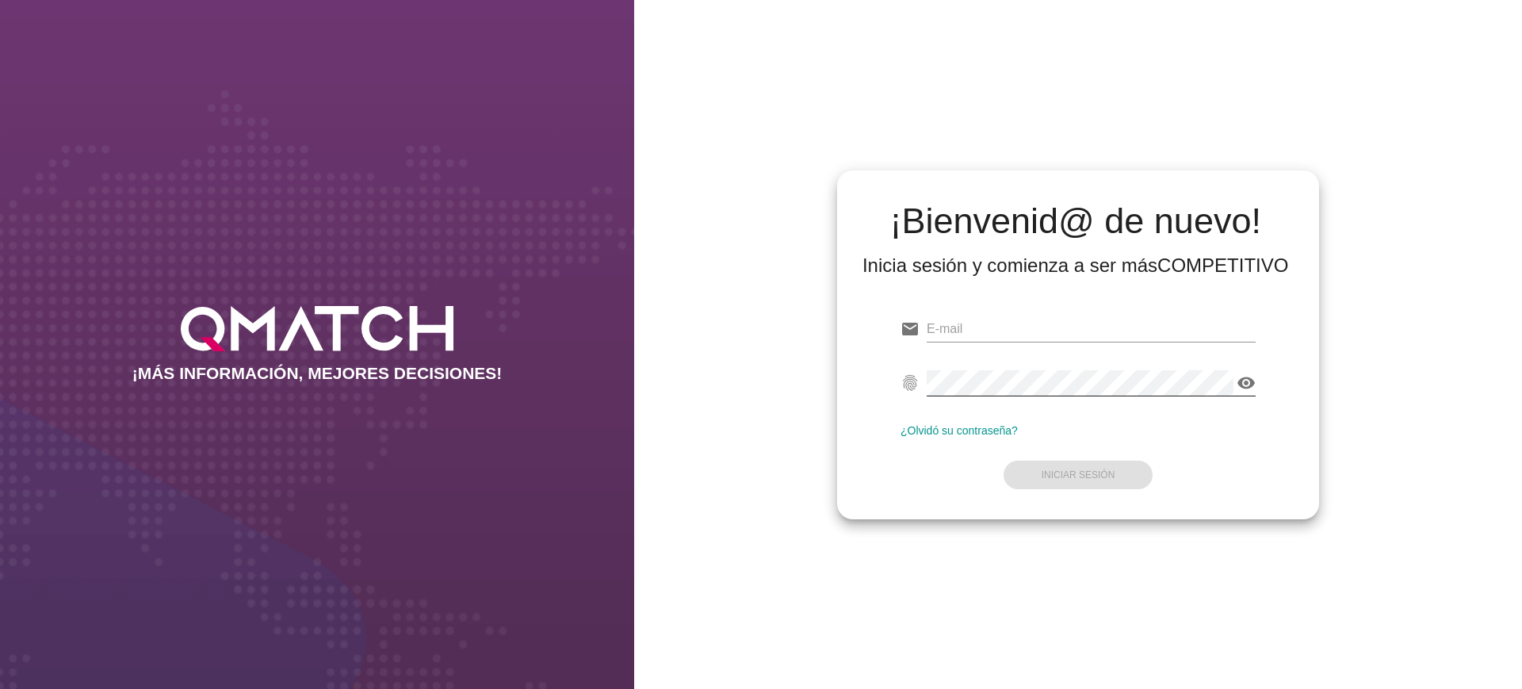
type input "[EMAIL_ADDRESS][PERSON_NAME][DOMAIN_NAME]"
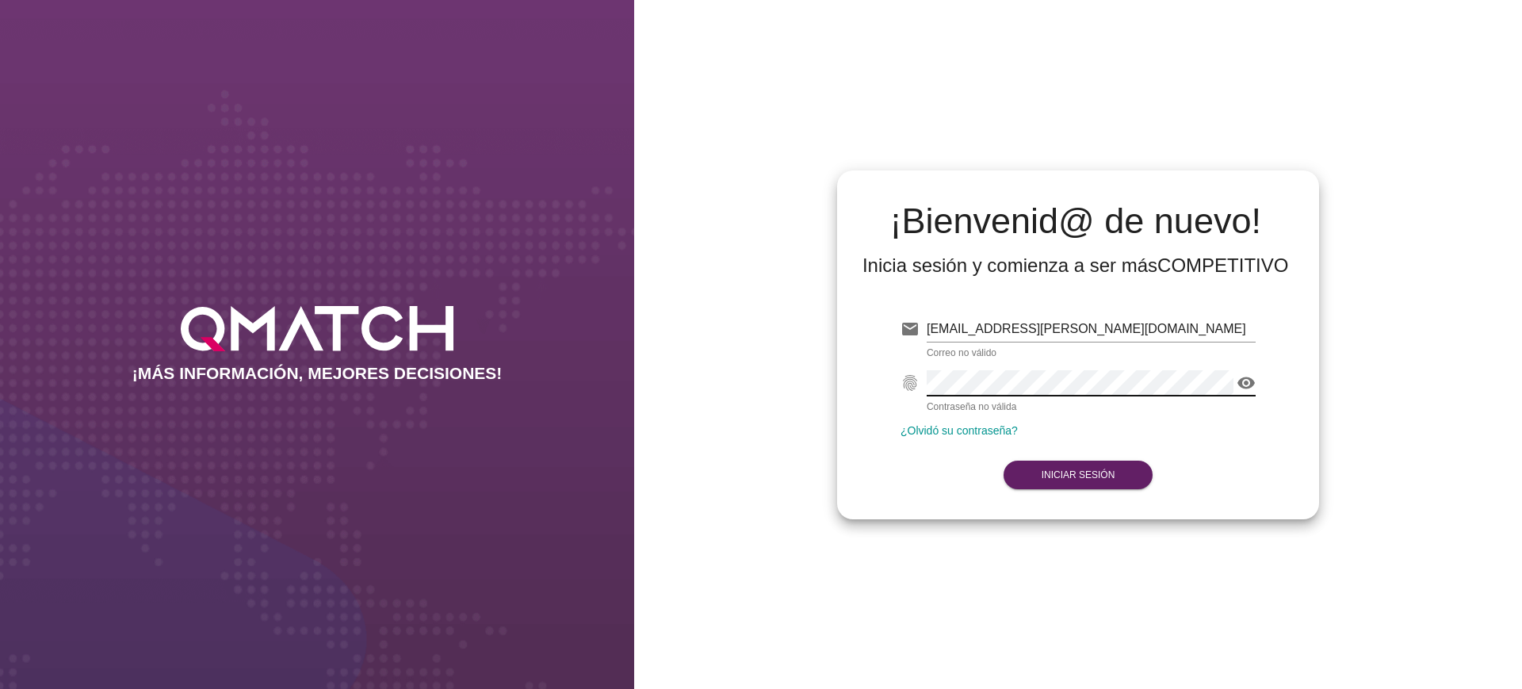
click at [1243, 387] on icon "visibility" at bounding box center [1246, 382] width 19 height 19
click at [1079, 466] on button "Iniciar Sesión" at bounding box center [1078, 475] width 150 height 29
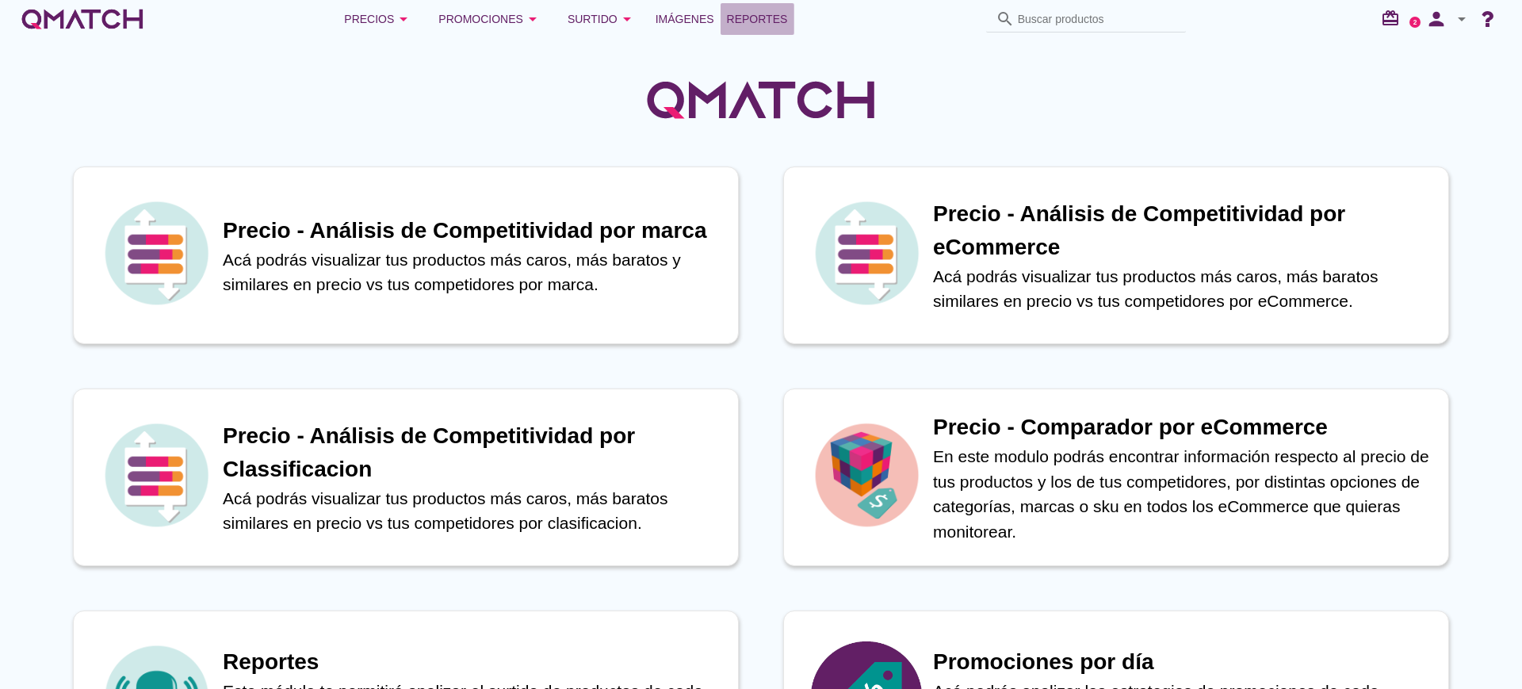
click at [763, 18] on span "Reportes" at bounding box center [757, 19] width 61 height 19
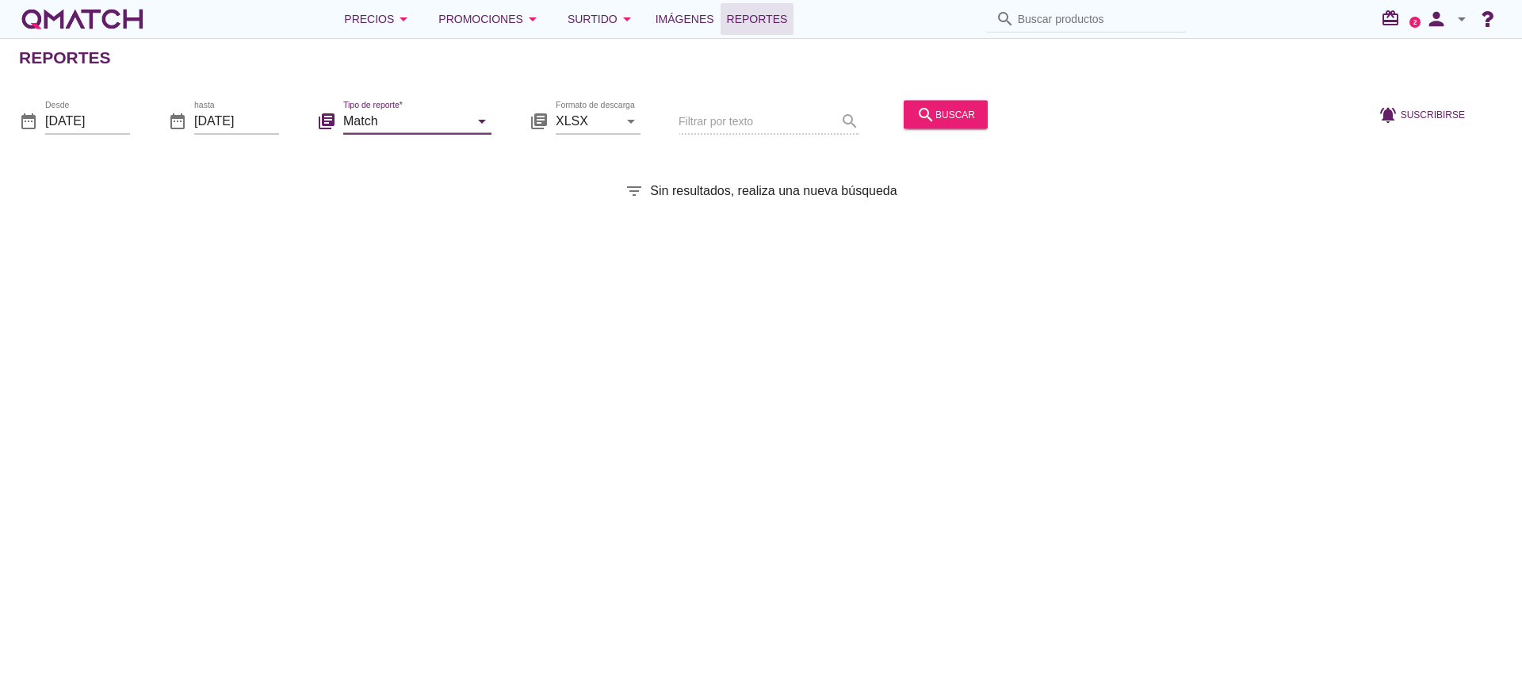
click at [457, 111] on input "Match" at bounding box center [406, 120] width 126 height 25
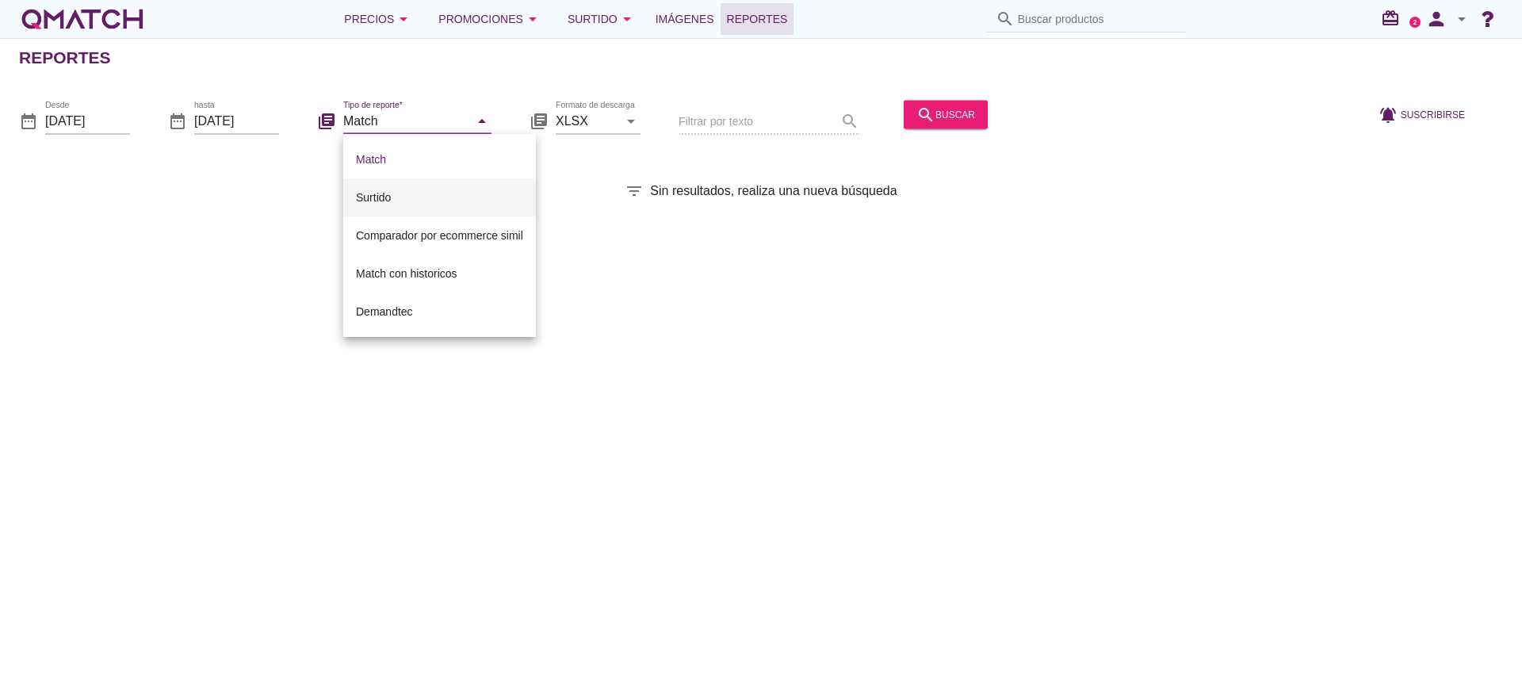
click at [426, 197] on div "Surtido" at bounding box center [439, 197] width 167 height 19
type input "Surtido"
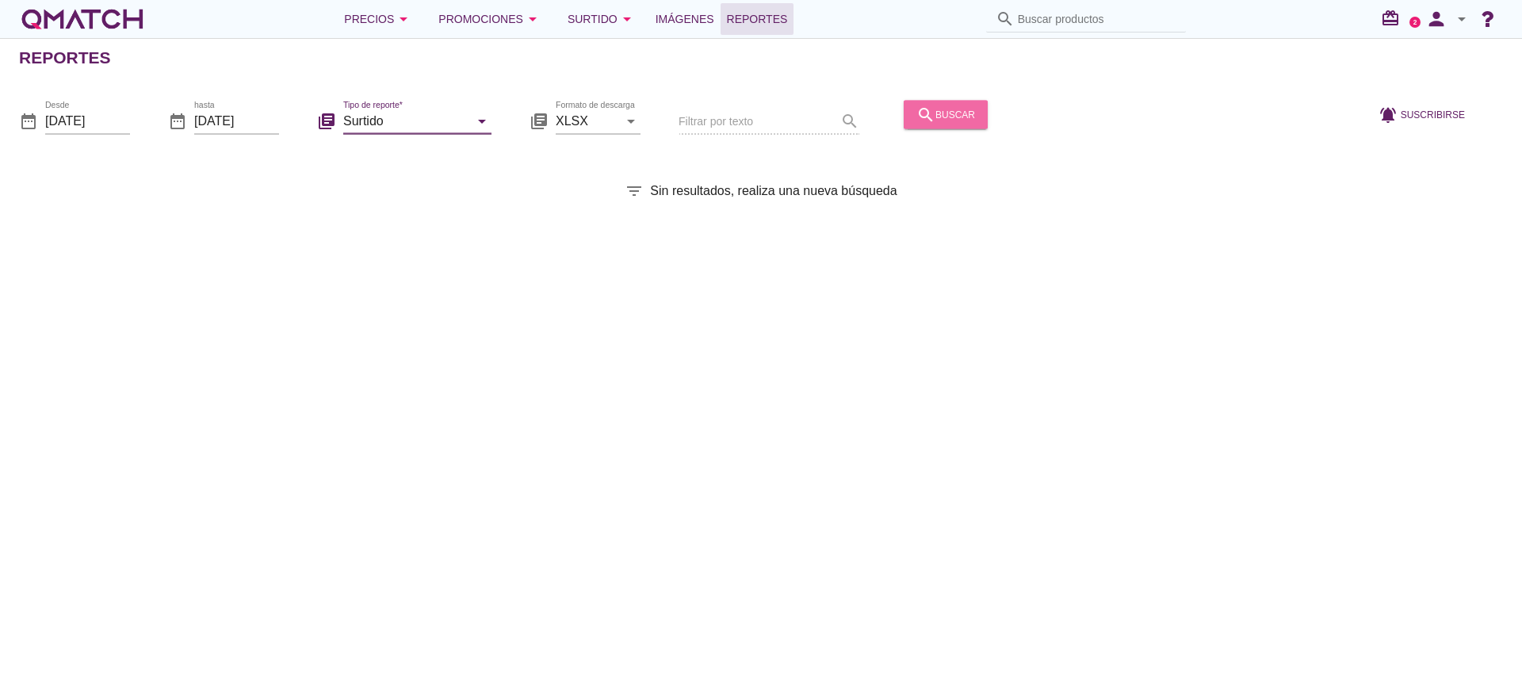
click at [951, 105] on div "search buscar" at bounding box center [945, 114] width 59 height 19
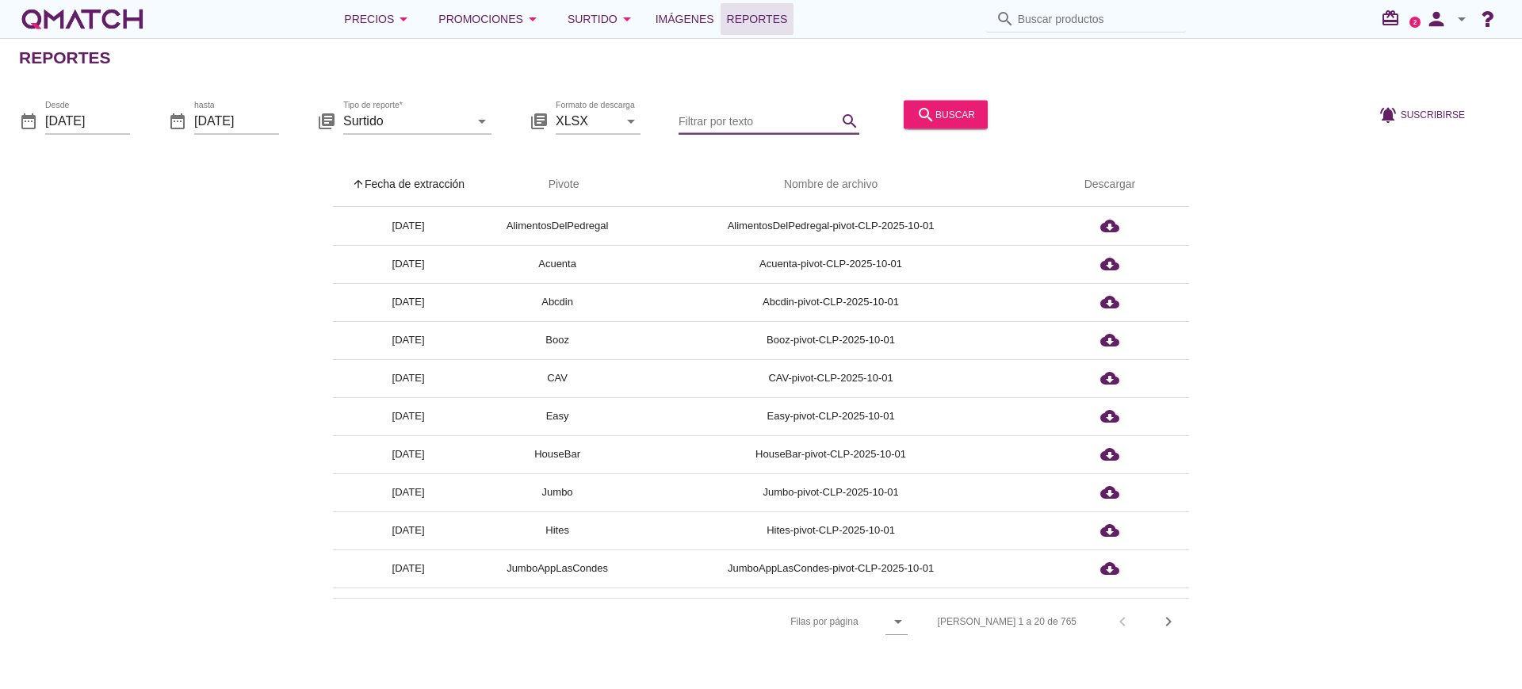
click at [747, 121] on input "Filtrar por texto" at bounding box center [758, 120] width 159 height 25
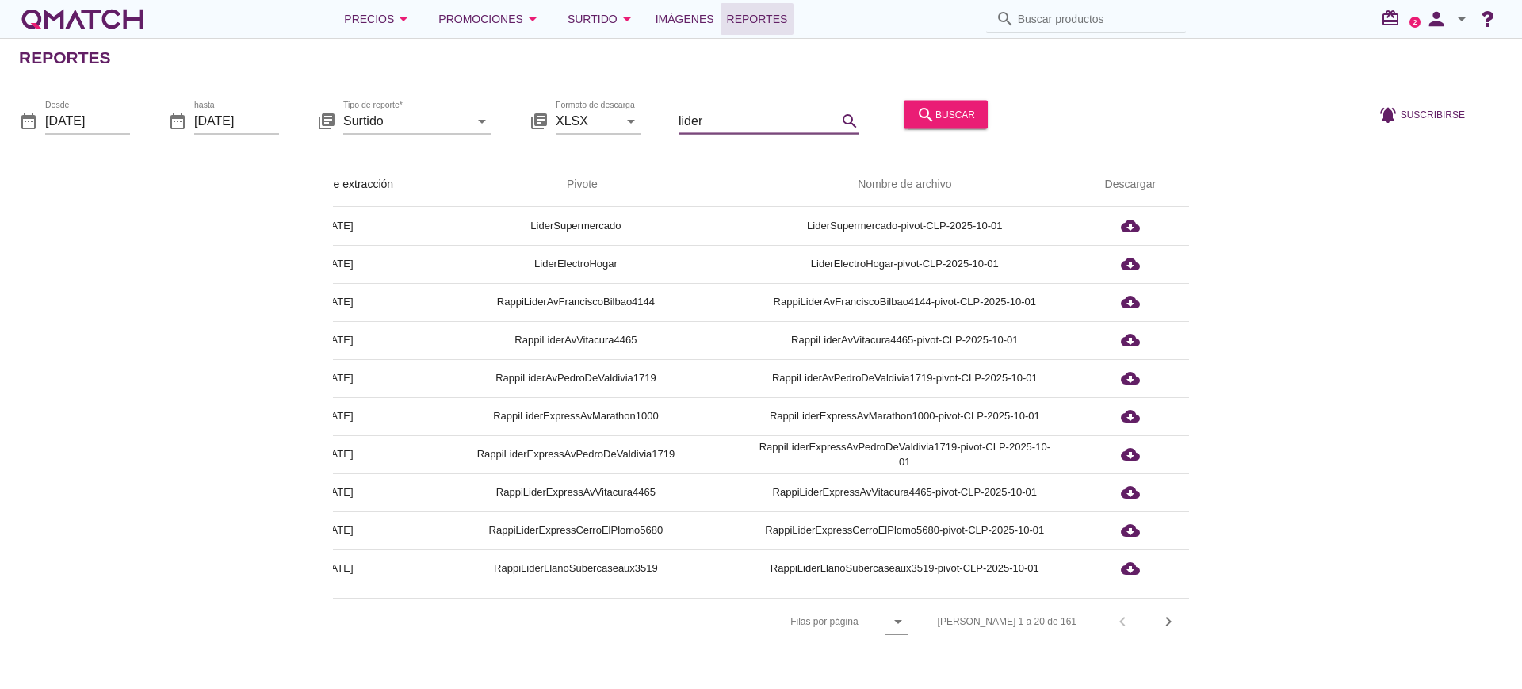
scroll to position [0, 73]
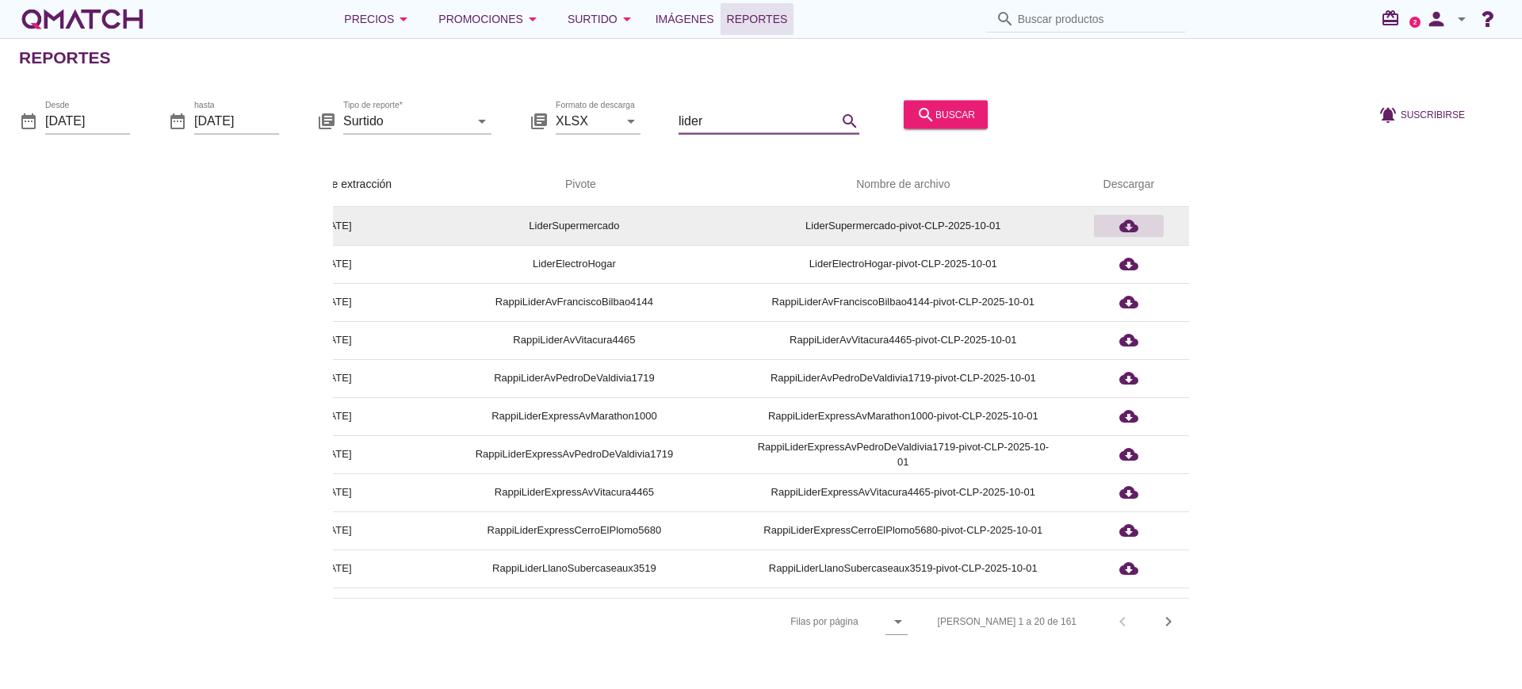
type input "lider"
click at [1130, 223] on icon "cloud_download" at bounding box center [1128, 225] width 19 height 19
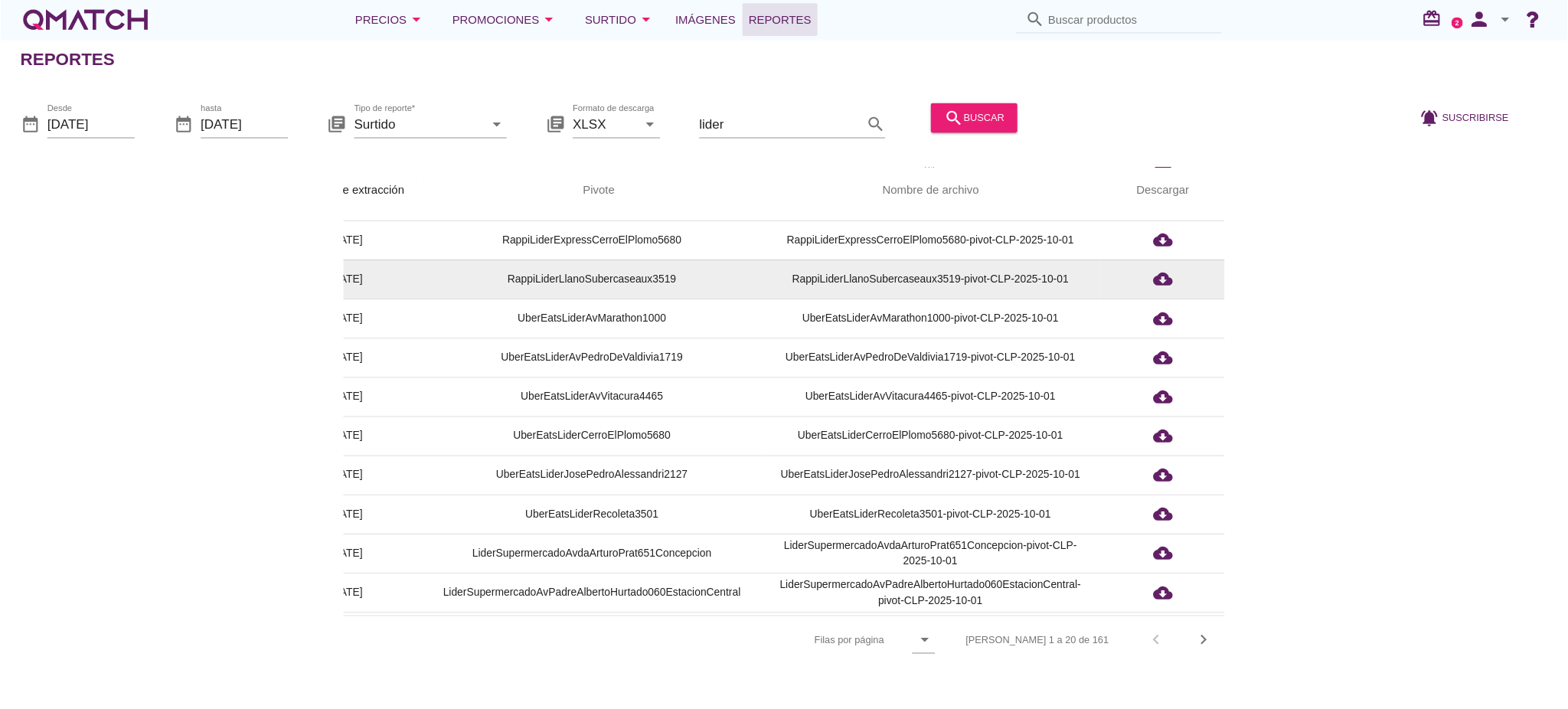
scroll to position [372, 71]
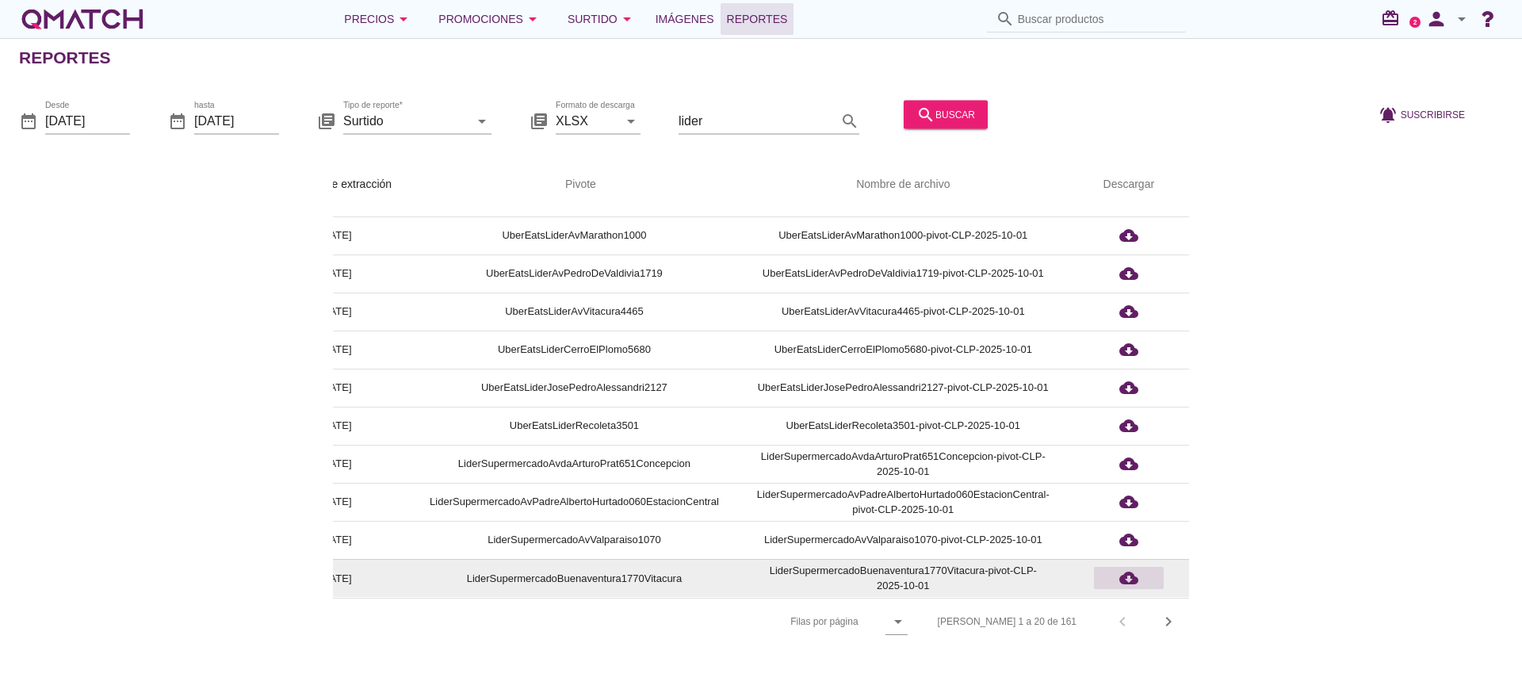
click at [1132, 568] on icon "cloud_download" at bounding box center [1128, 577] width 19 height 19
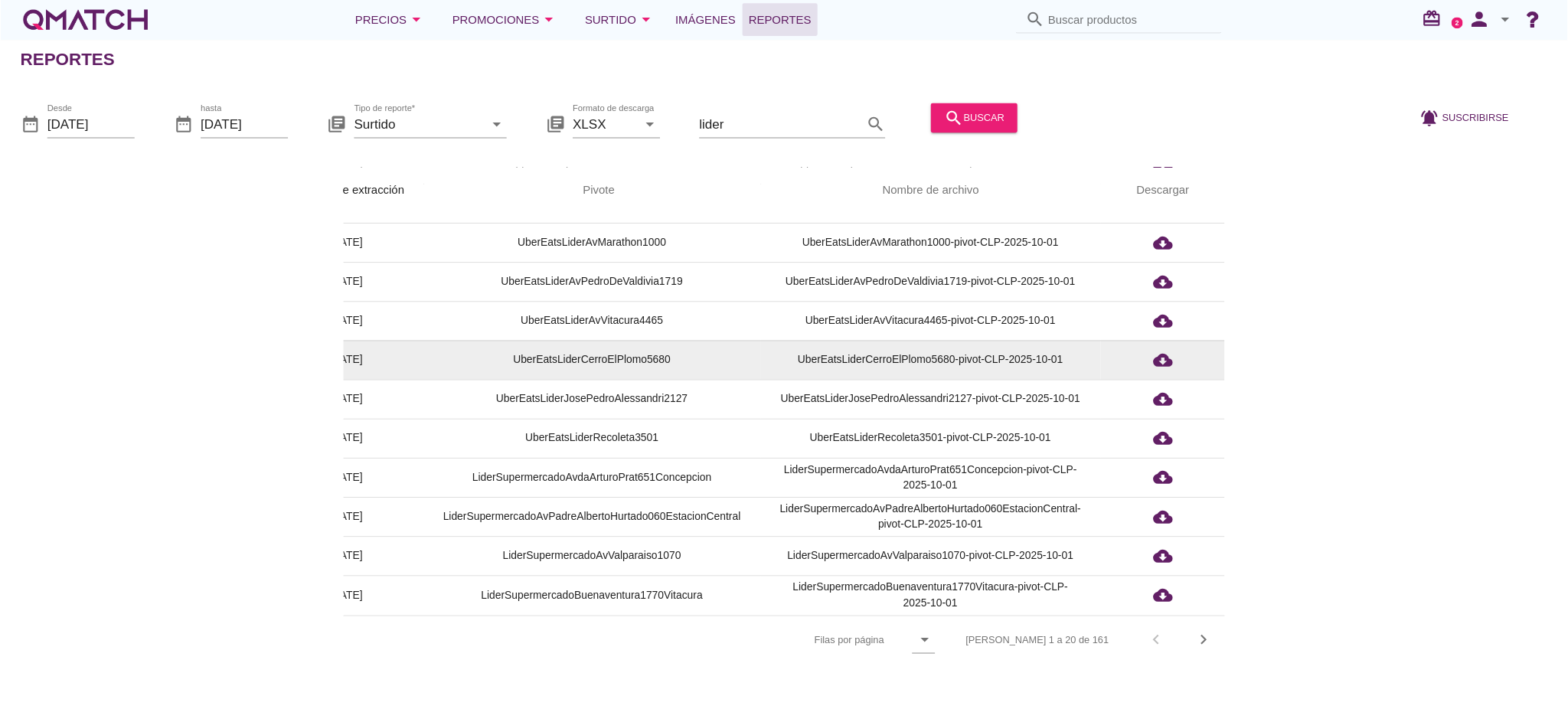
scroll to position [328, 69]
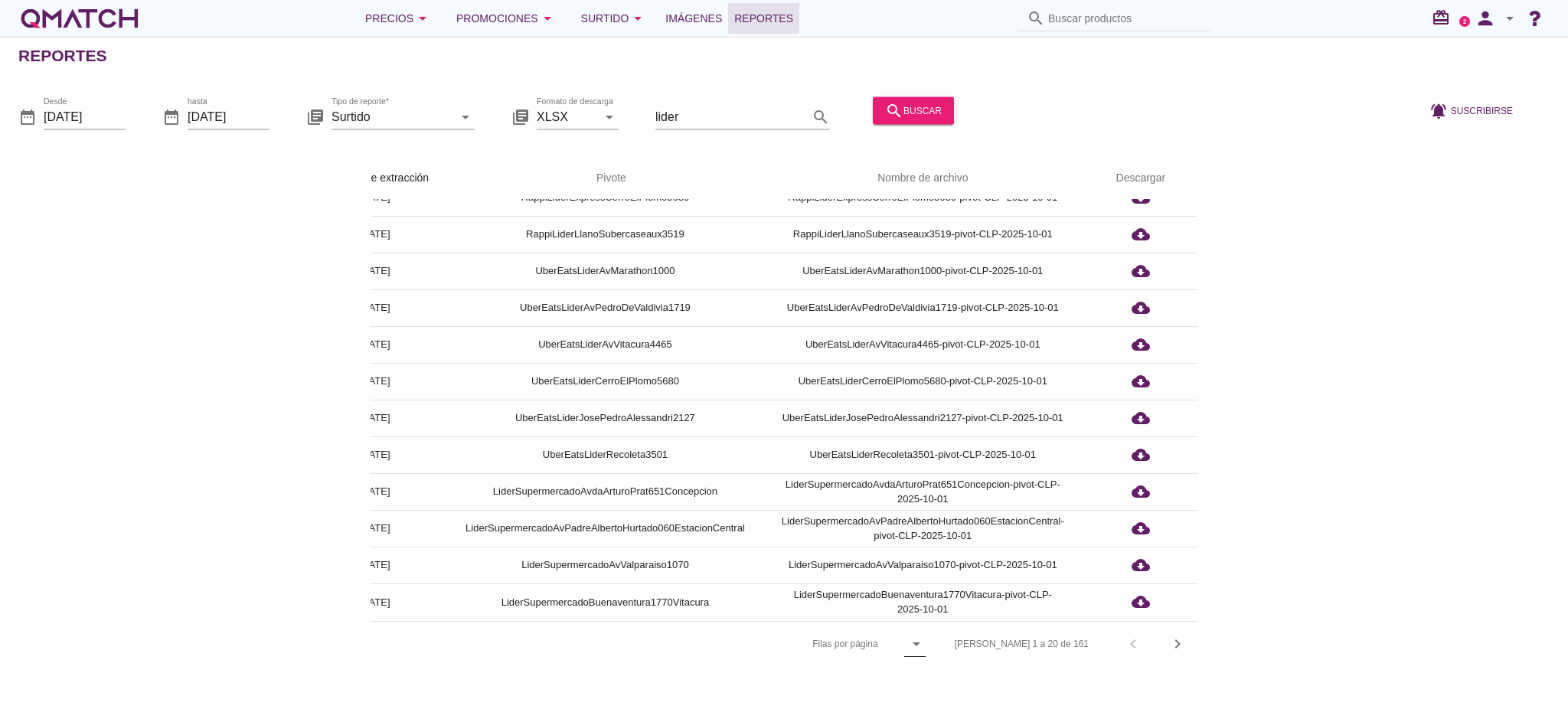
click at [926, 643] on icon "arrow_drop_down" at bounding box center [916, 643] width 18 height 18
click at [981, 665] on div "All" at bounding box center [977, 681] width 33 height 18
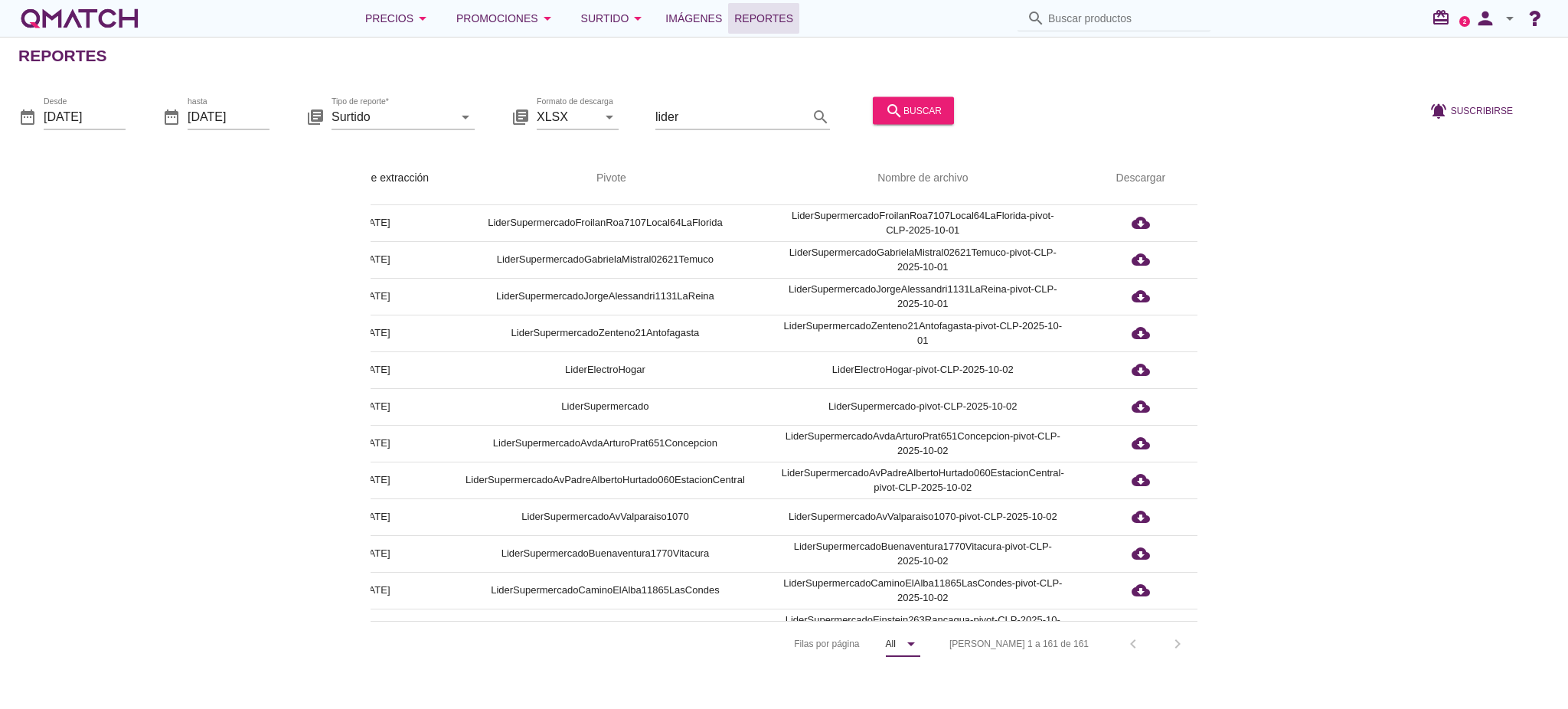
scroll to position [839, 69]
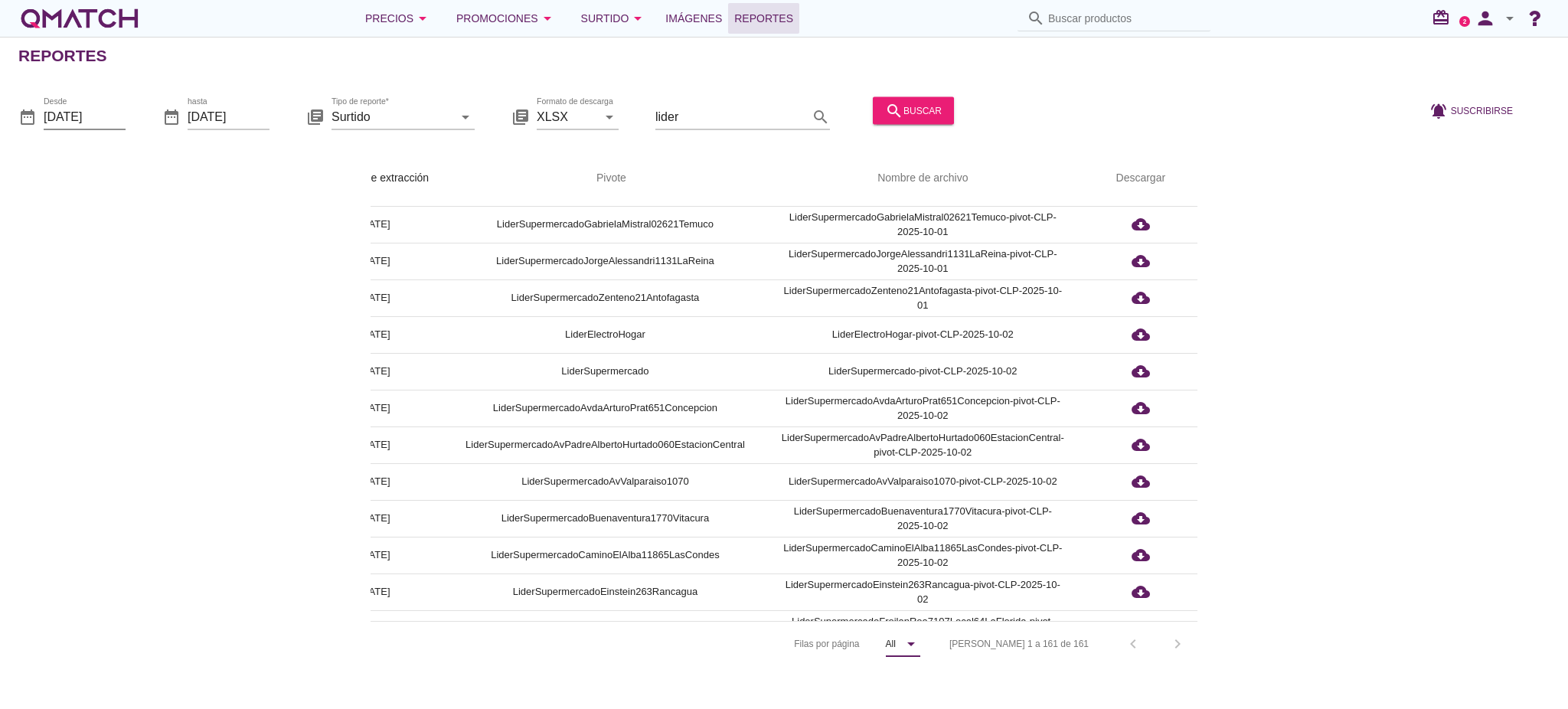
click at [118, 112] on input "[DATE]" at bounding box center [84, 116] width 82 height 24
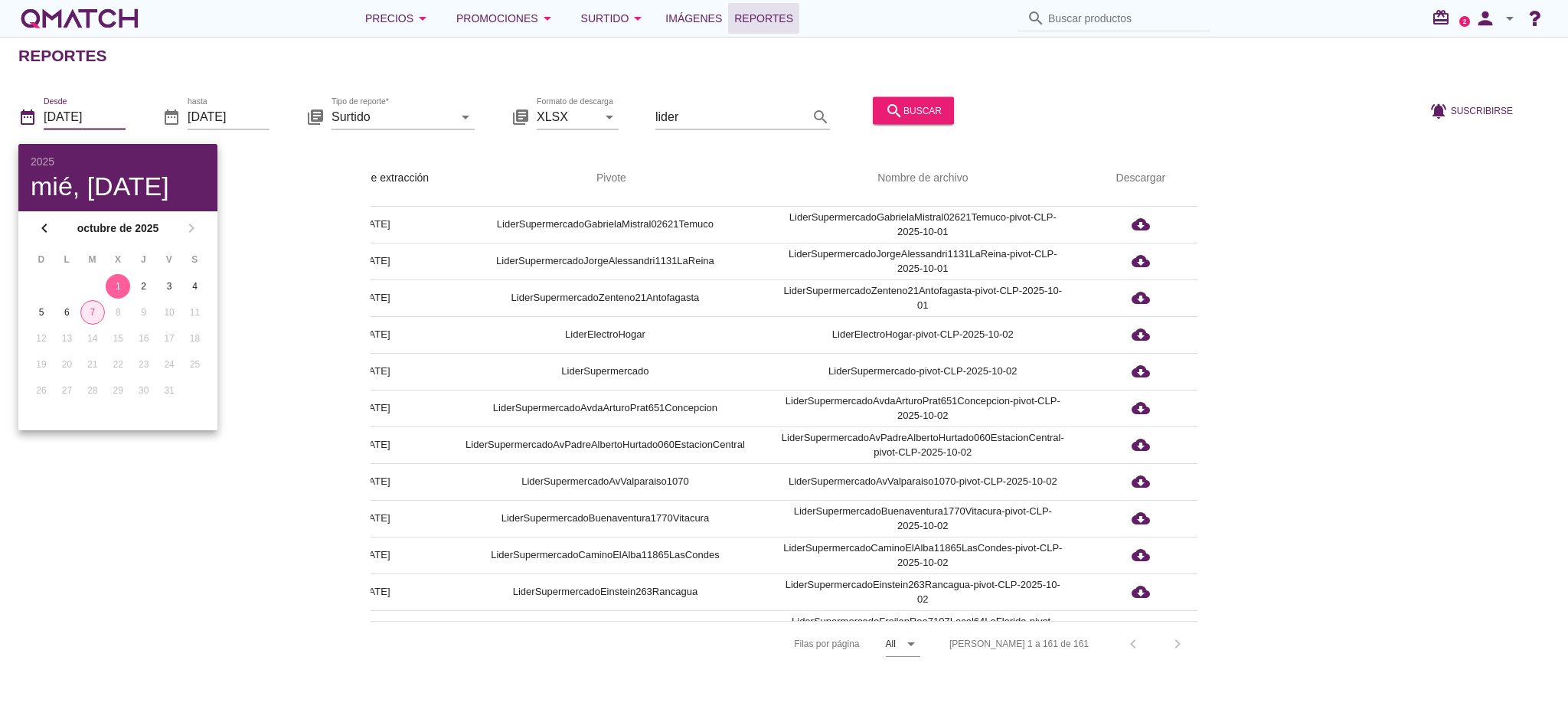
click at [96, 307] on div "7" at bounding box center [93, 312] width 23 height 14
type input "[DATE]"
click at [921, 111] on div "search buscar" at bounding box center [913, 110] width 57 height 18
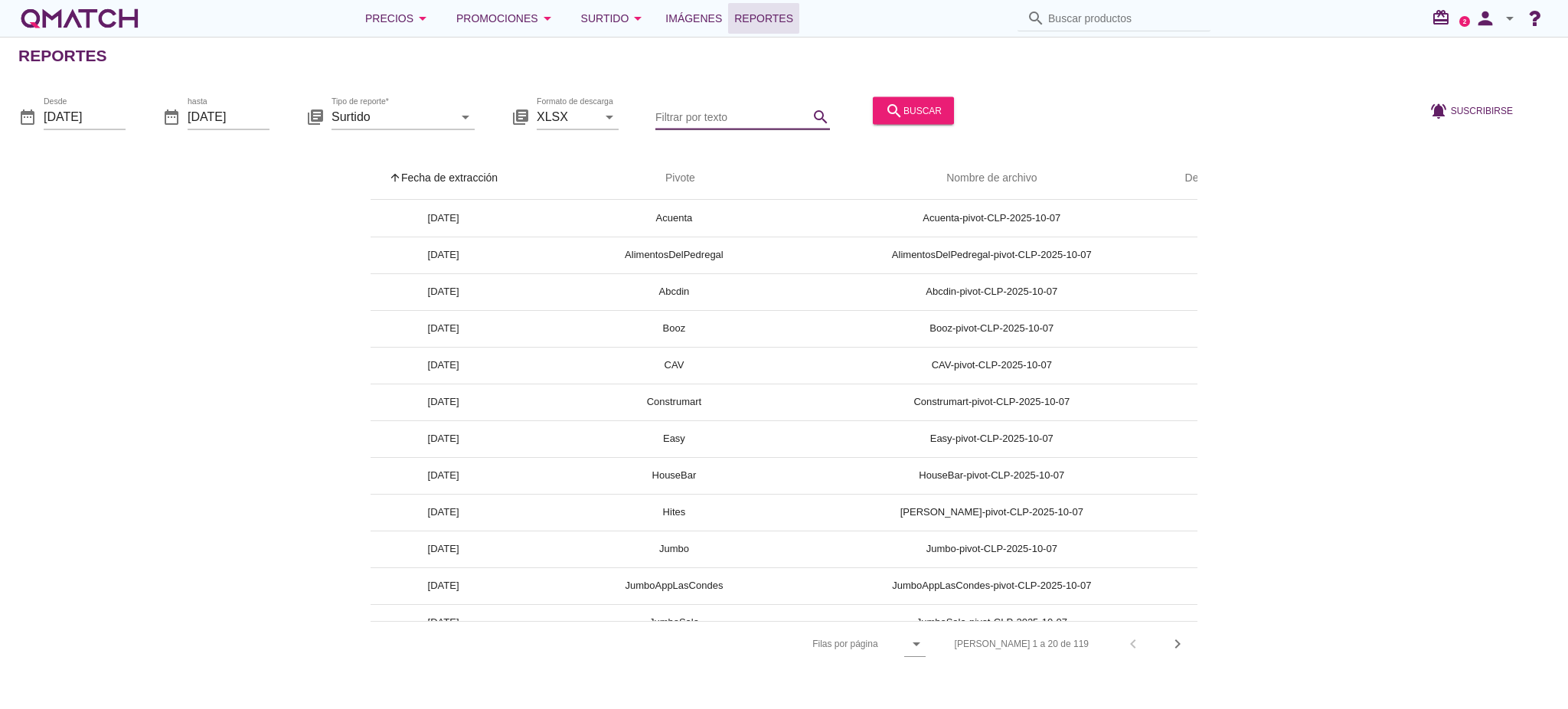
click at [746, 109] on input "Filtrar por texto" at bounding box center [732, 116] width 154 height 24
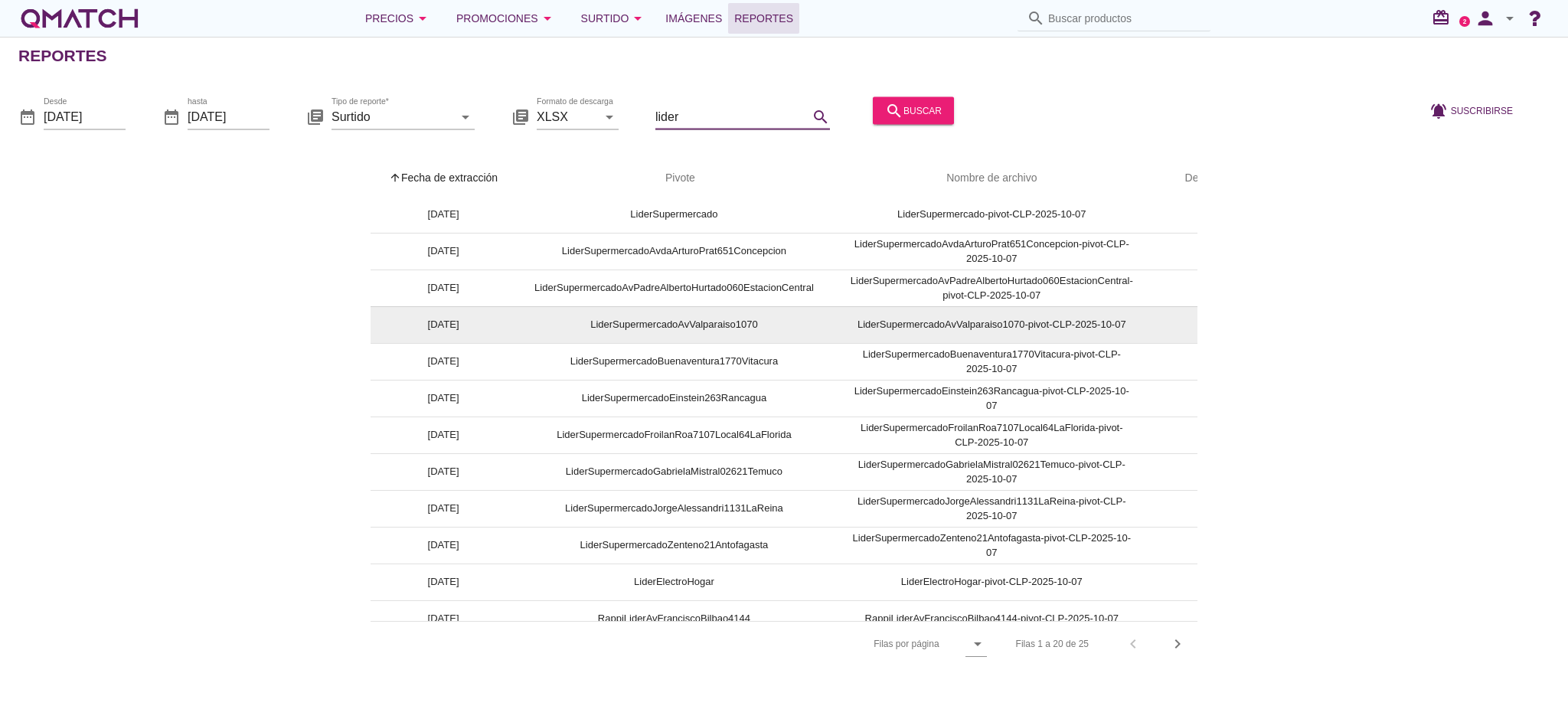
scroll to position [0, 0]
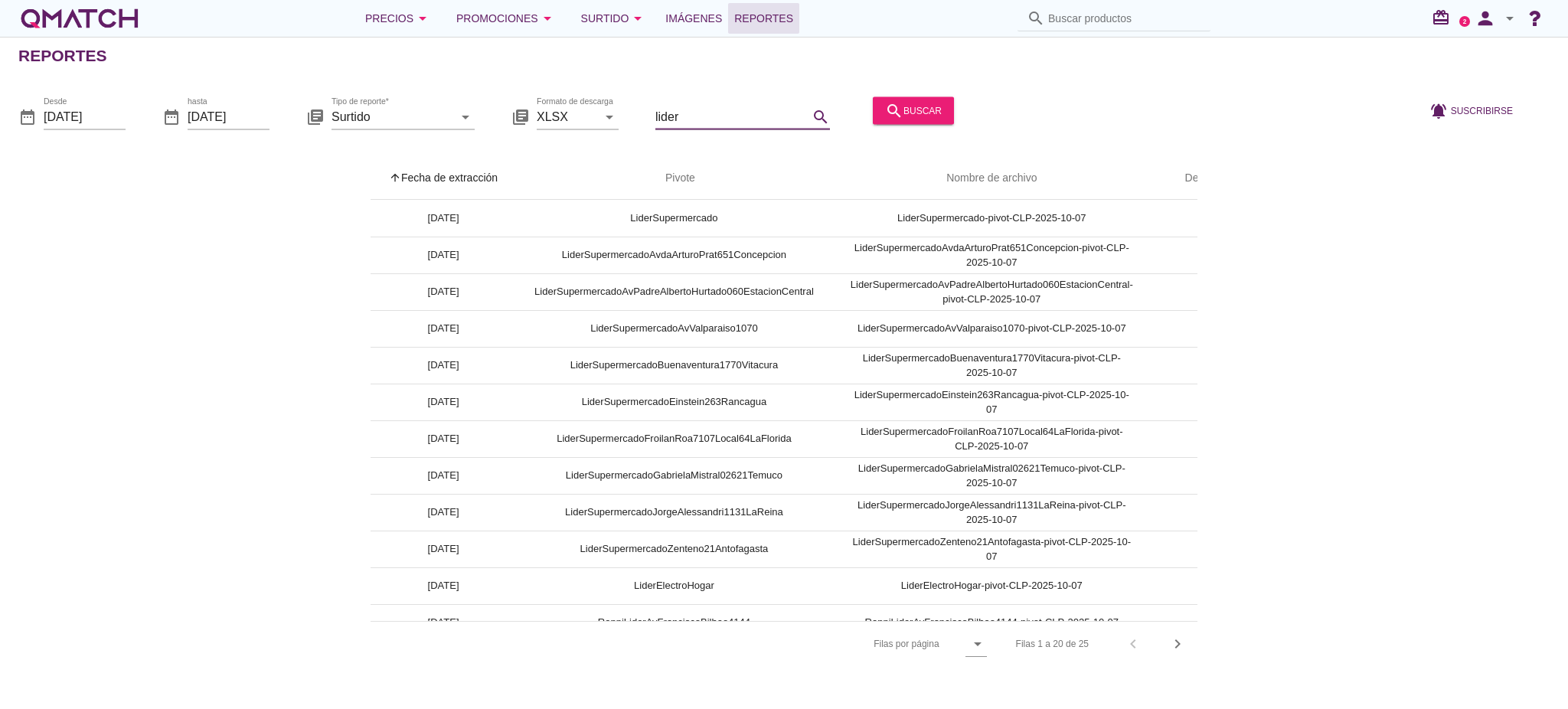
type input "lider"
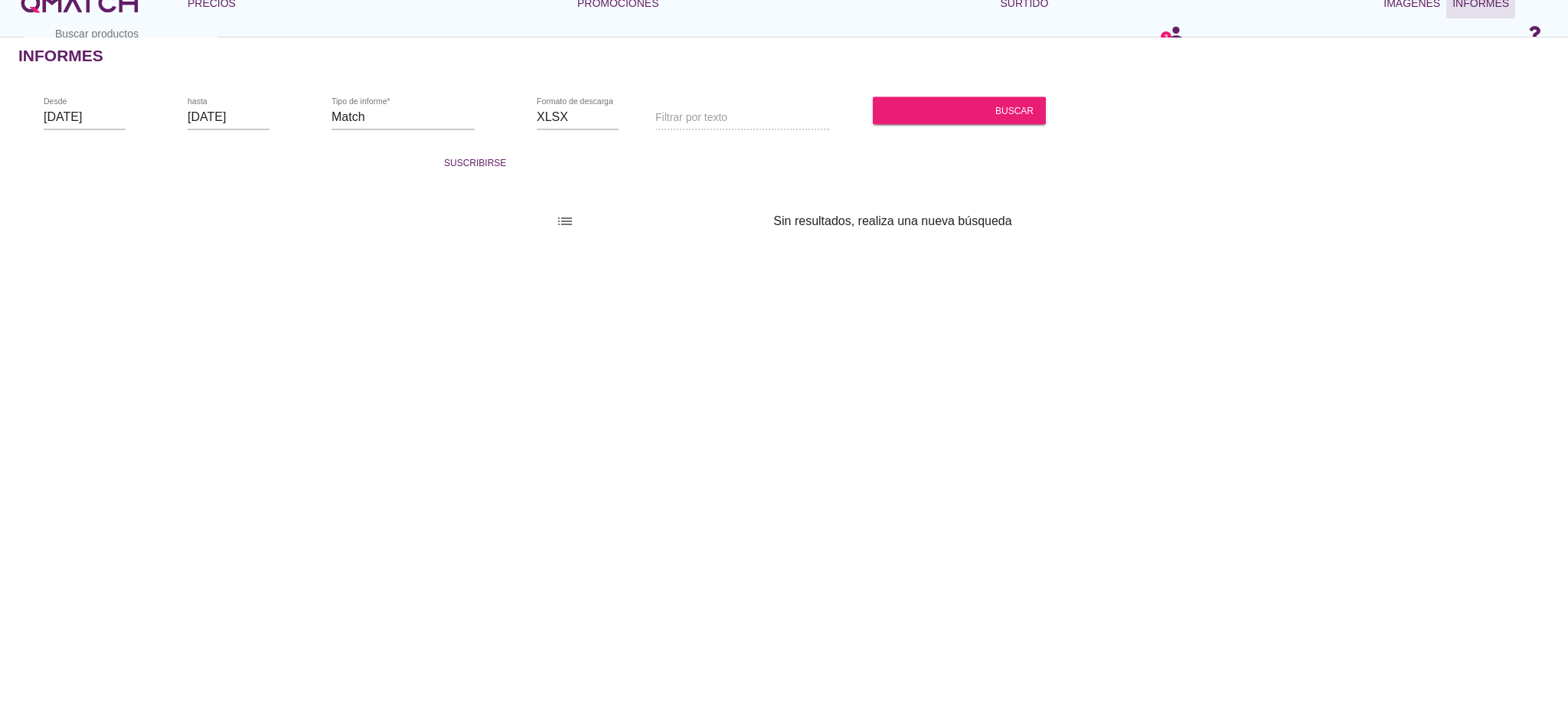
click at [117, 116] on font "rango de fechas" at bounding box center [171, 116] width 248 height 18
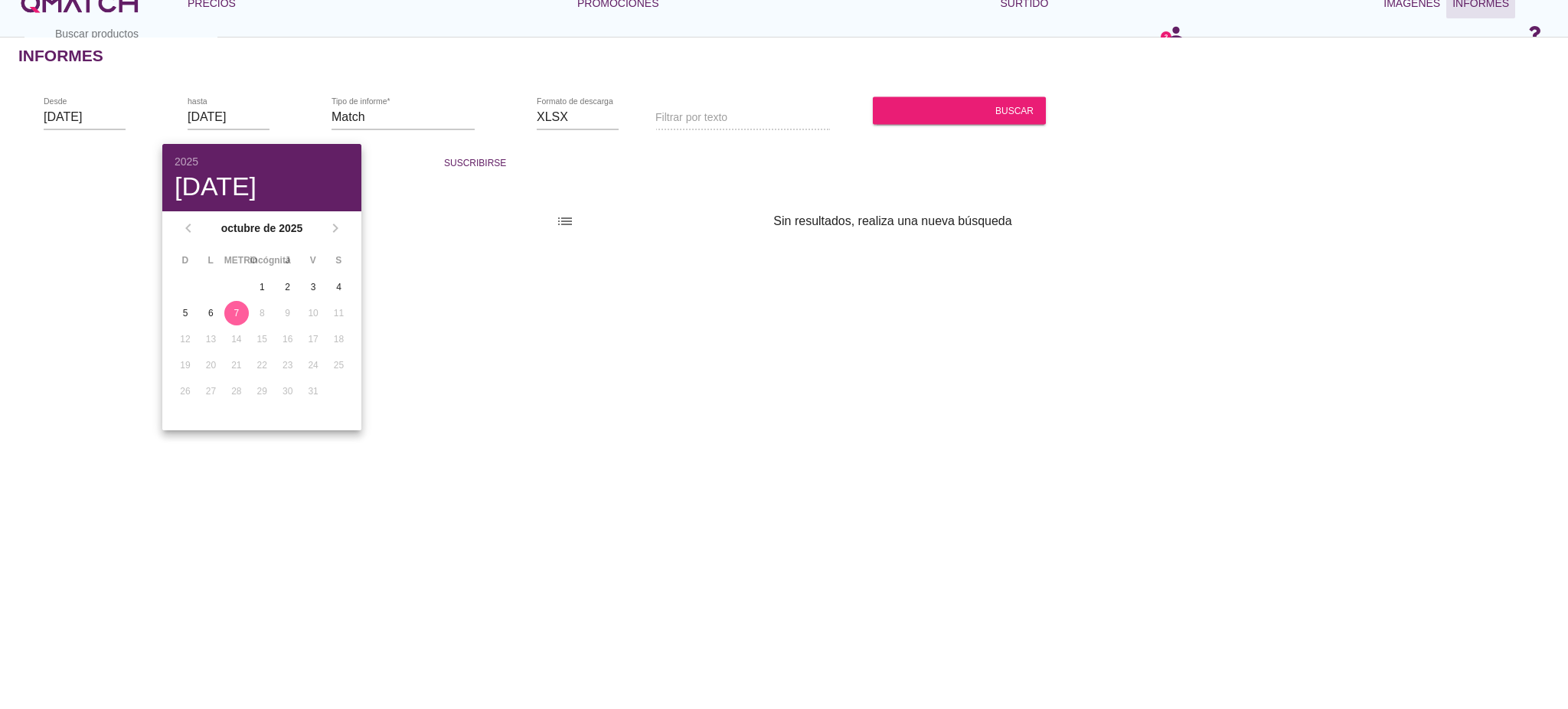
click at [236, 315] on font "7" at bounding box center [238, 313] width 6 height 14
click at [235, 309] on font "7" at bounding box center [238, 313] width 6 height 11
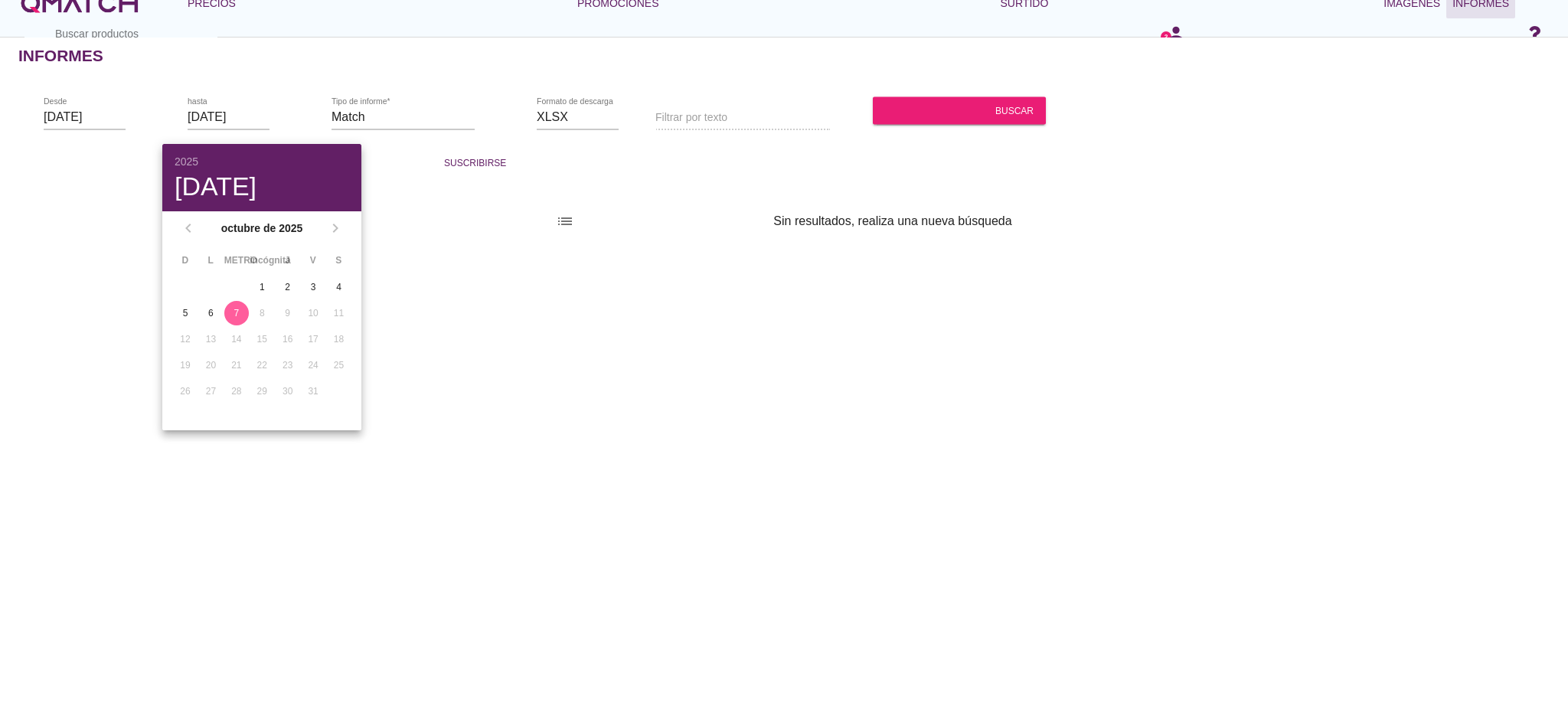
click at [652, 168] on div "rango de fechas Desde 2025-10-01 rango de fechas hasta 2025-10-07 libros de la …" at bounding box center [784, 129] width 1568 height 101
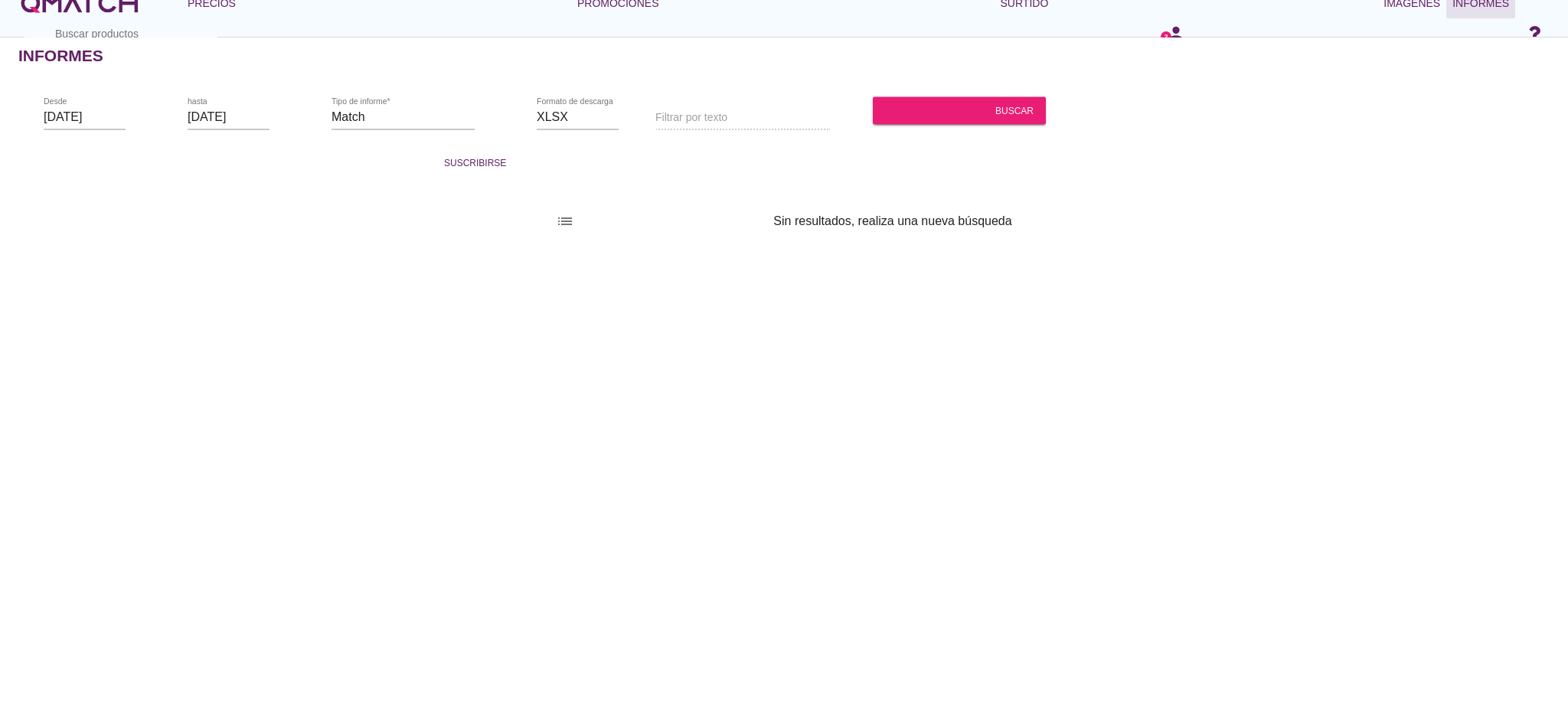
click at [422, 120] on font "libros de la biblioteca" at bounding box center [521, 116] width 382 height 18
click at [446, 116] on font "libros de la biblioteca" at bounding box center [521, 116] width 382 height 18
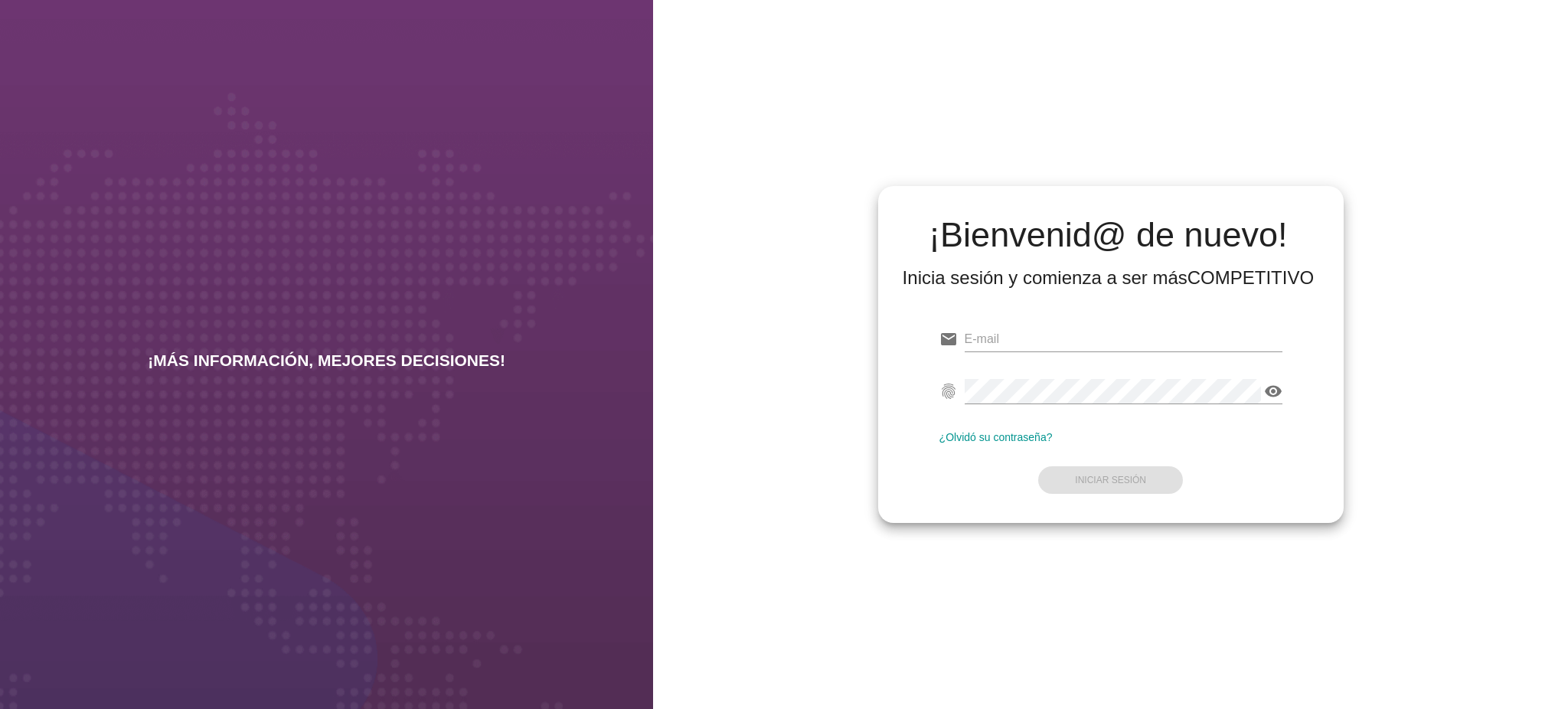
type input "[EMAIL_ADDRESS][PERSON_NAME][DOMAIN_NAME]"
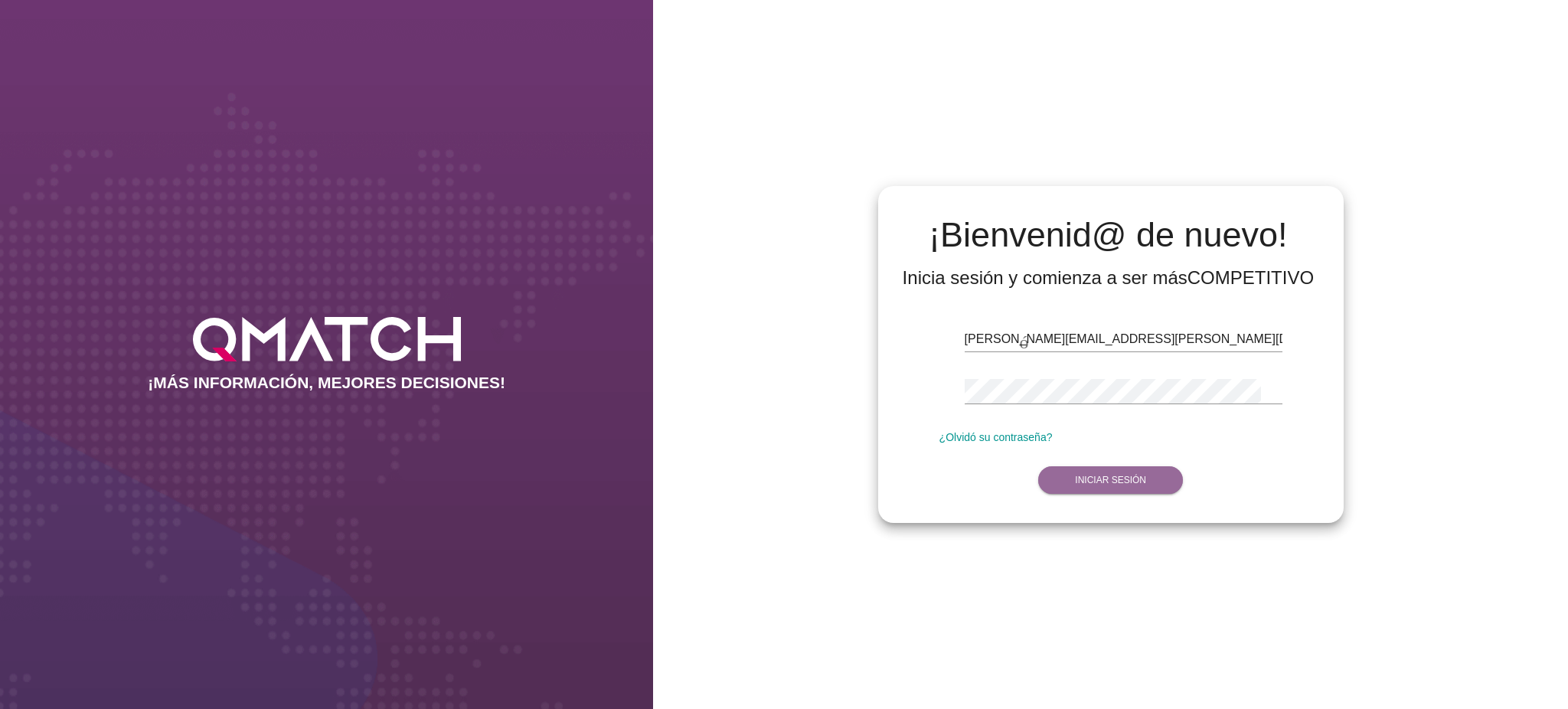
click at [1103, 479] on font "Iniciar sesión" at bounding box center [1111, 479] width 71 height 11
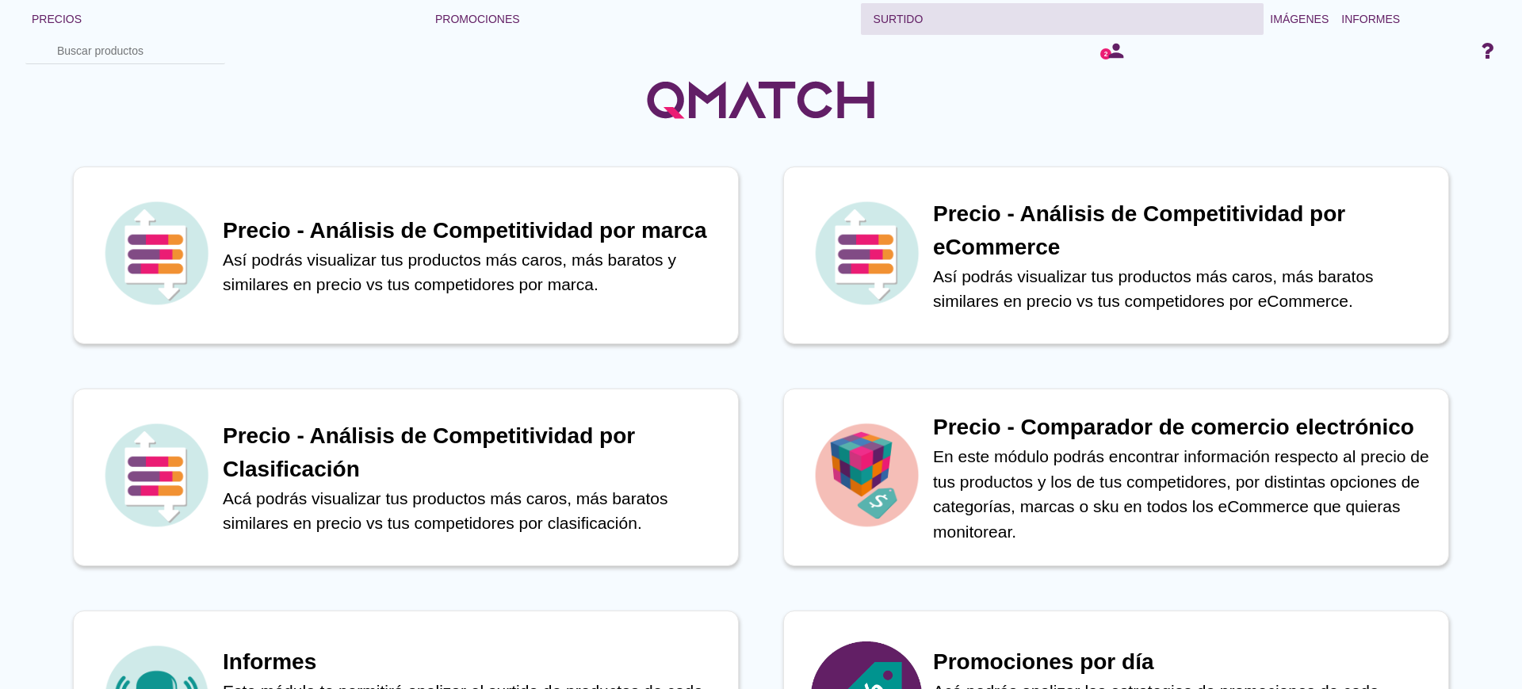
click at [898, 17] on font "Surtido" at bounding box center [898, 19] width 50 height 13
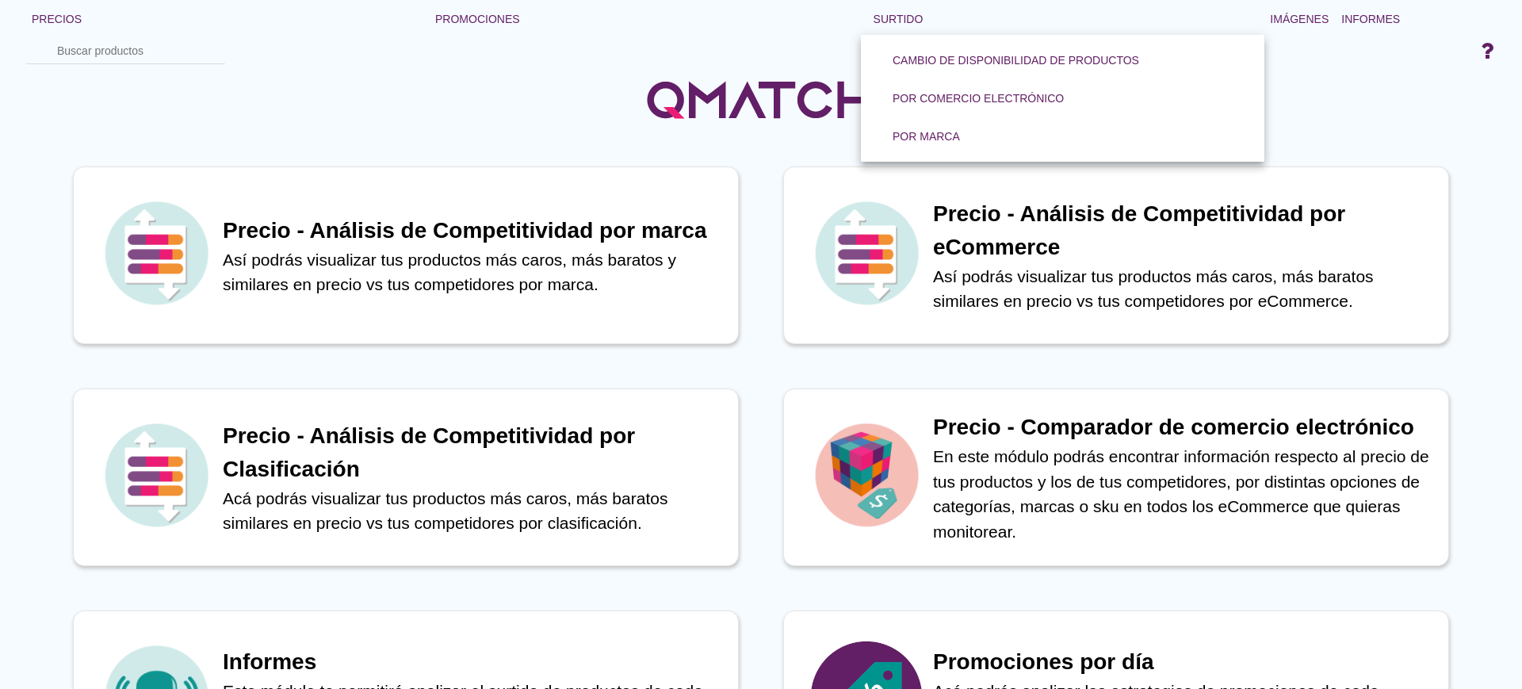
click at [1385, 70] on div at bounding box center [761, 91] width 1522 height 106
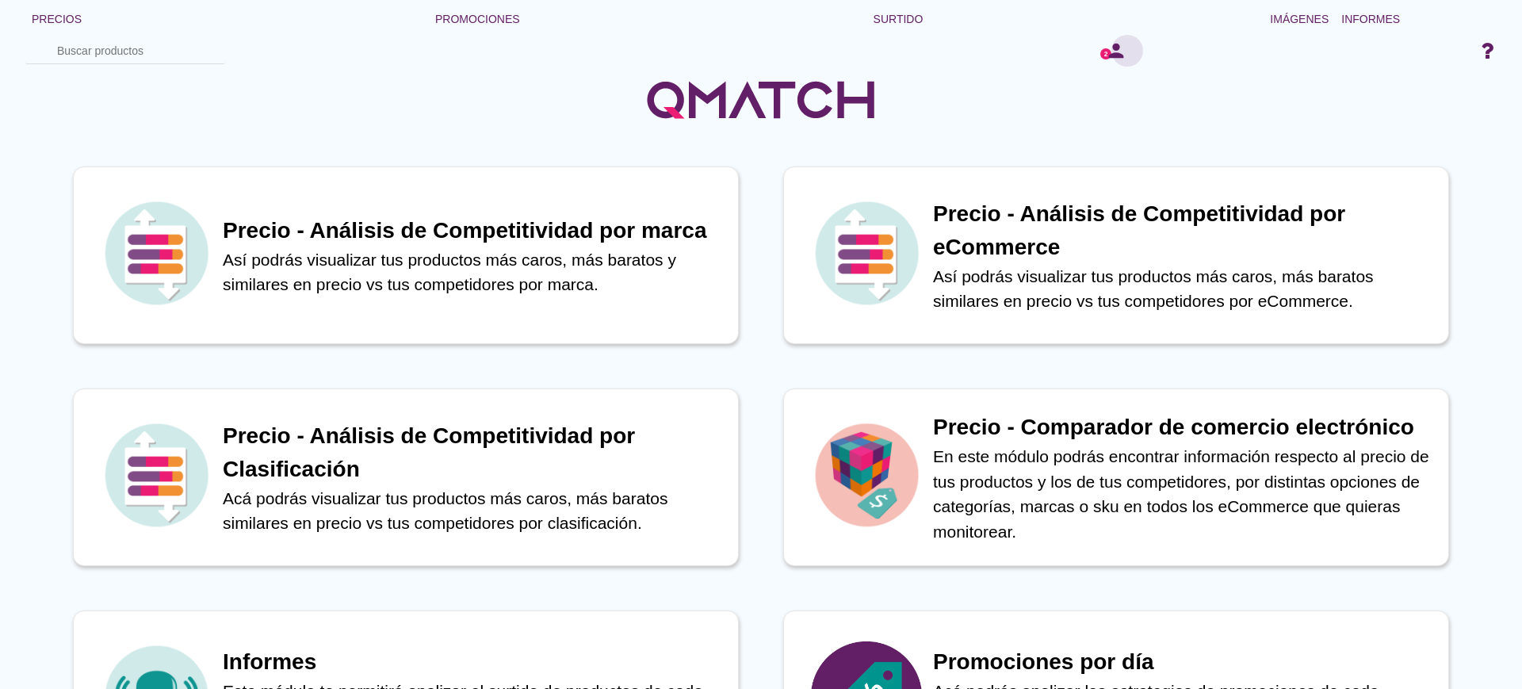
click at [1125, 46] on font "persona" at bounding box center [1127, 51] width 44 height 22
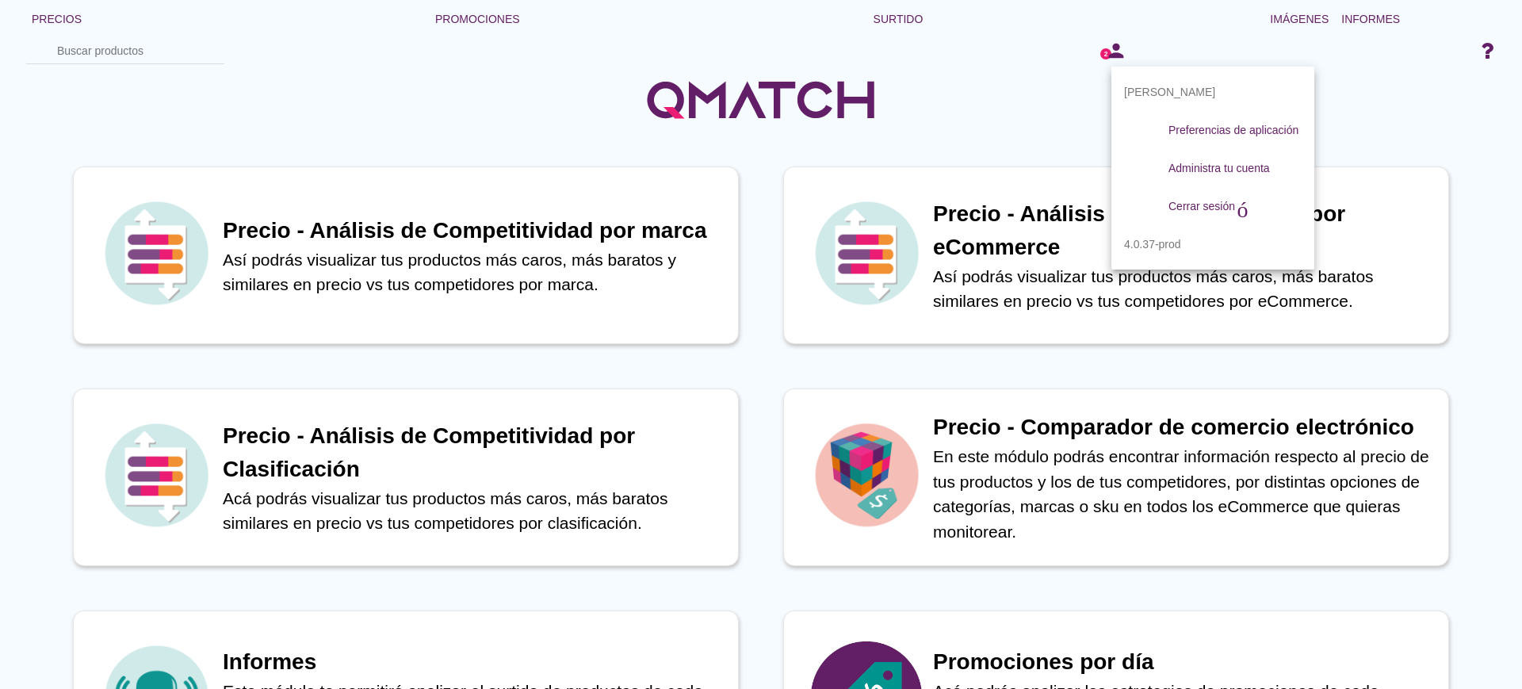
click at [1346, 110] on div at bounding box center [761, 91] width 1522 height 106
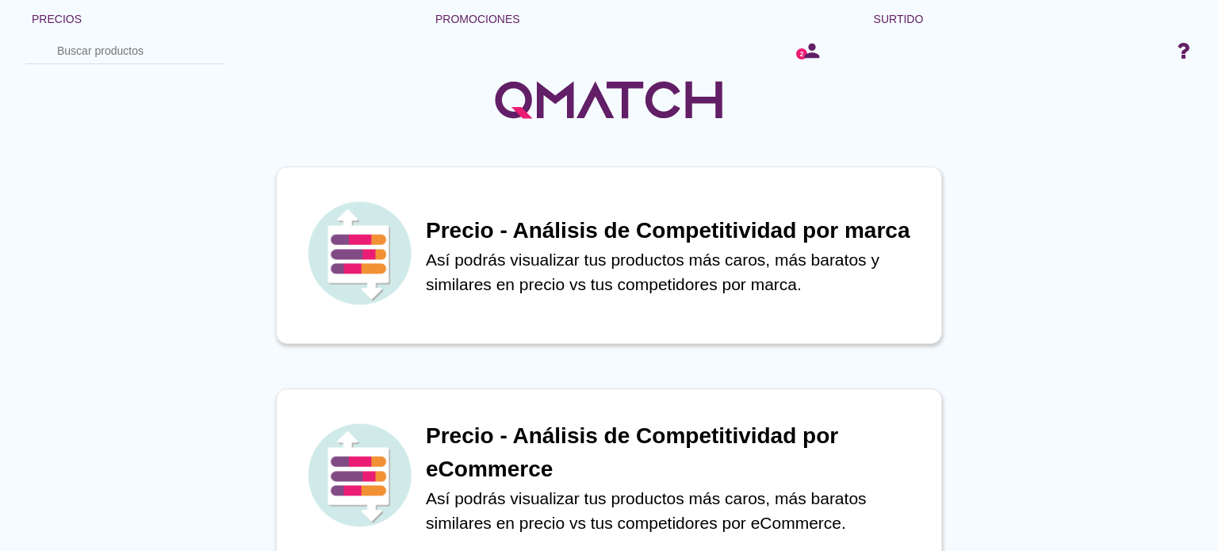
click at [153, 50] on input "Buscar productos" at bounding box center [136, 50] width 159 height 25
click at [470, 53] on div "Precios flecha desplegable Promociones flecha desplegable Surtido flecha desple…" at bounding box center [608, 18] width 1179 height 95
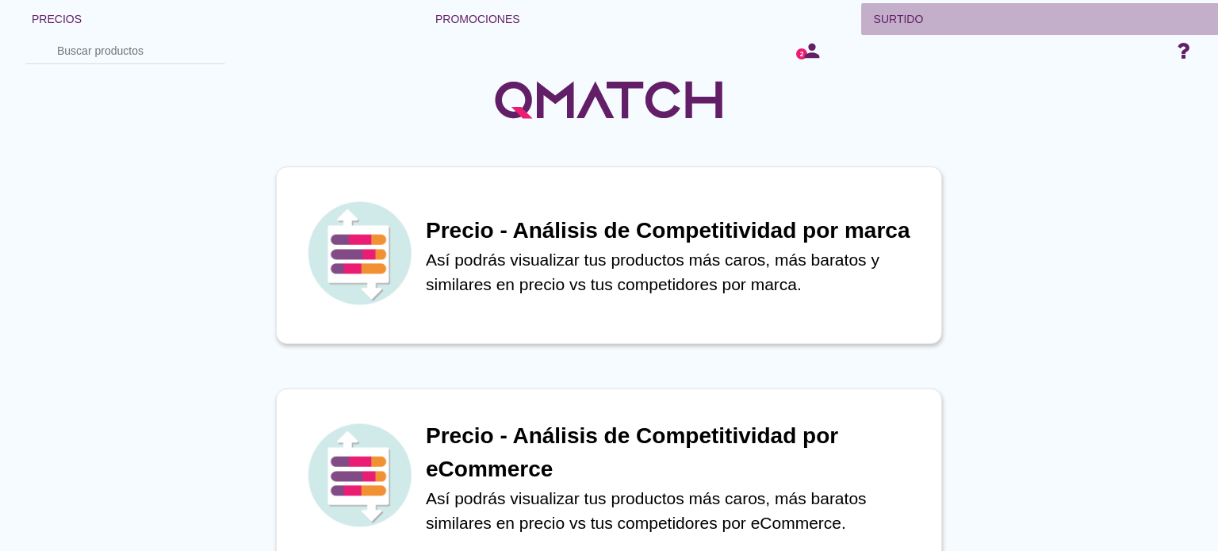
click at [961, 13] on font "flecha desplegable" at bounding box center [1087, 19] width 328 height 19
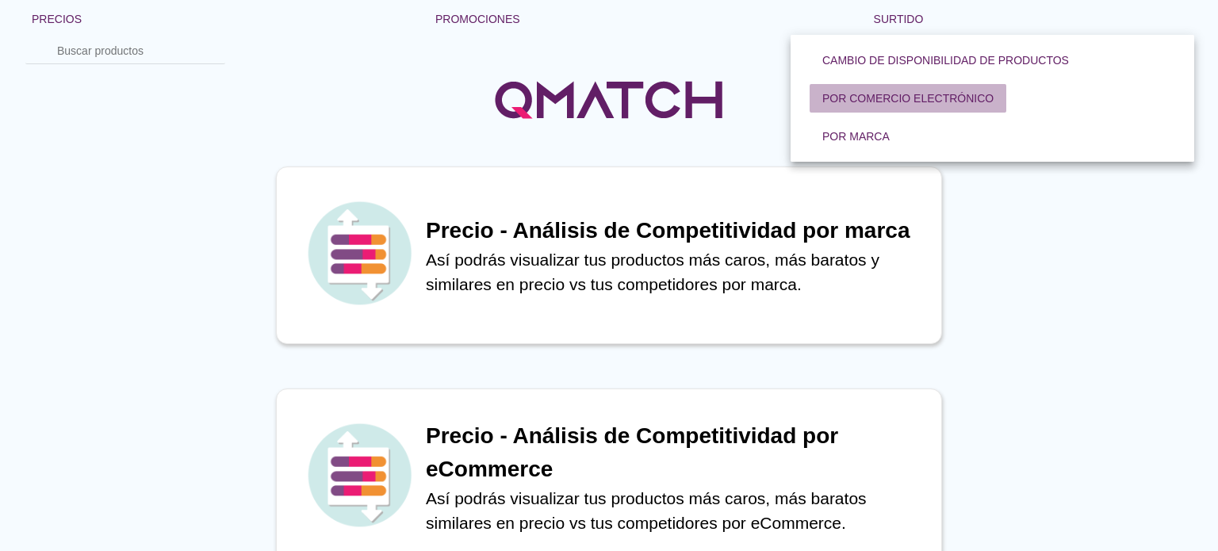
click at [934, 97] on font "Por comercio electrónico" at bounding box center [907, 98] width 171 height 13
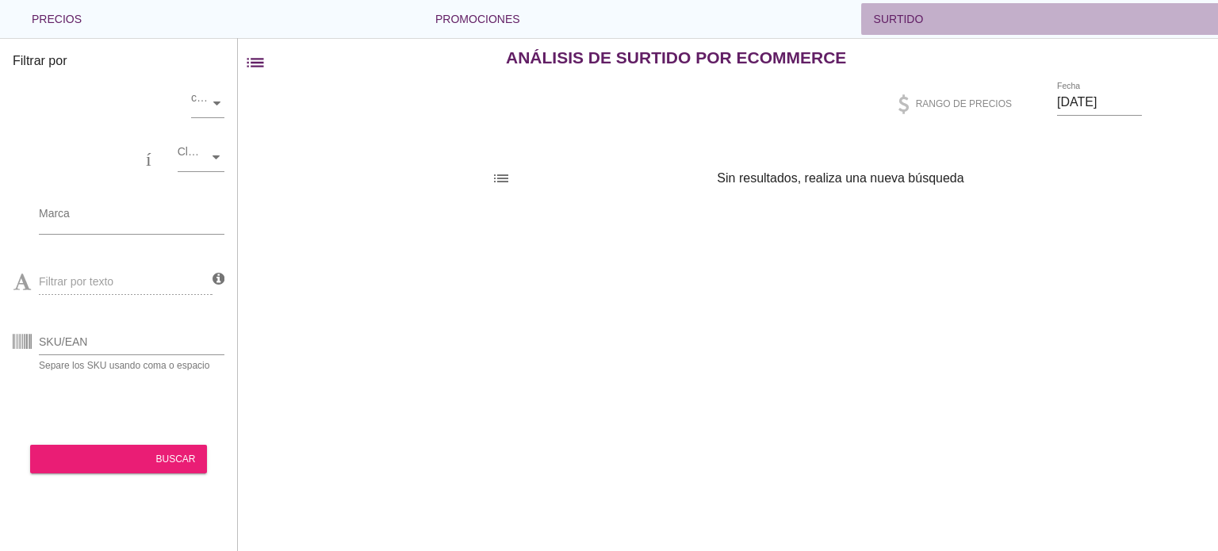
click at [900, 22] on font "Surtido" at bounding box center [898, 19] width 50 height 13
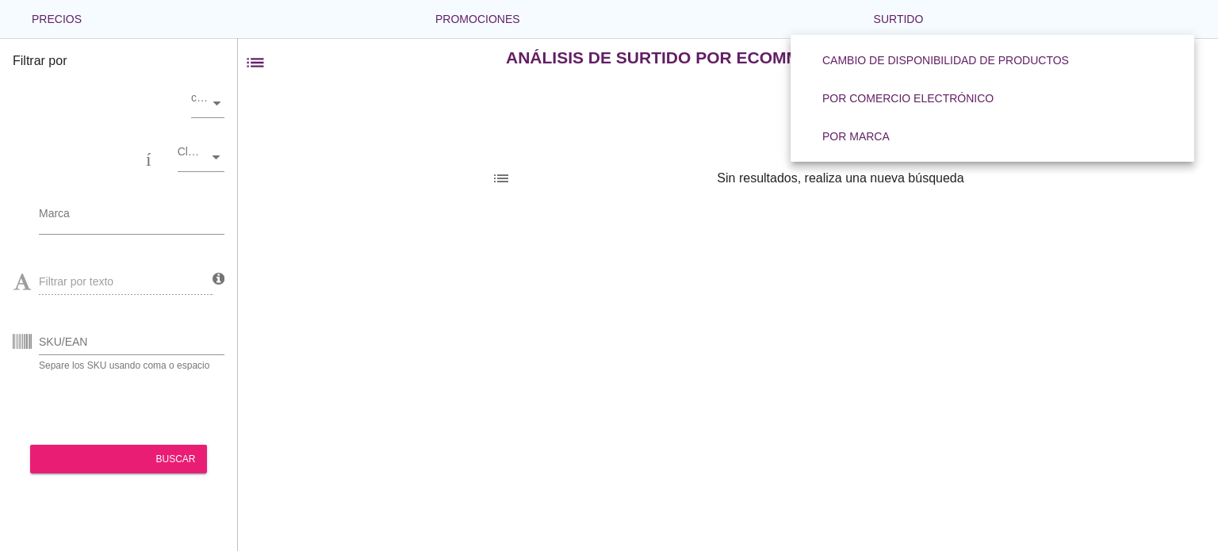
click at [574, 292] on div "Filtrar por almacenar comercio electrónico categoría Clasificaciones centro com…" at bounding box center [728, 294] width 980 height 513
